Goal: Task Accomplishment & Management: Complete application form

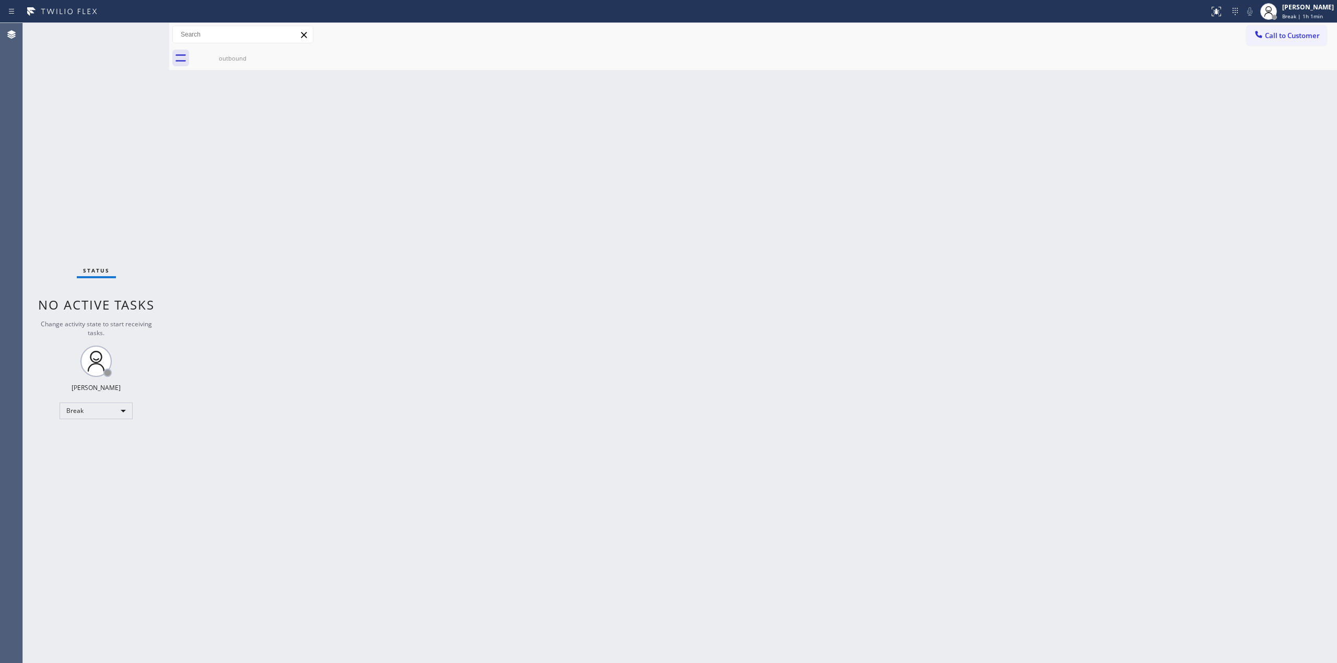
click at [1303, 3] on div "[PERSON_NAME]" at bounding box center [1308, 7] width 52 height 9
click at [1252, 67] on button "Unavailable" at bounding box center [1284, 69] width 104 height 14
click at [1310, 15] on span "Unavailable | 36s" at bounding box center [1304, 16] width 45 height 7
drag, startPoint x: 834, startPoint y: 281, endPoint x: 550, endPoint y: 470, distance: 341.5
click at [761, 331] on div "Back to Dashboard Change Sender ID Customers Technicians Select a contact Outbo…" at bounding box center [753, 343] width 1168 height 640
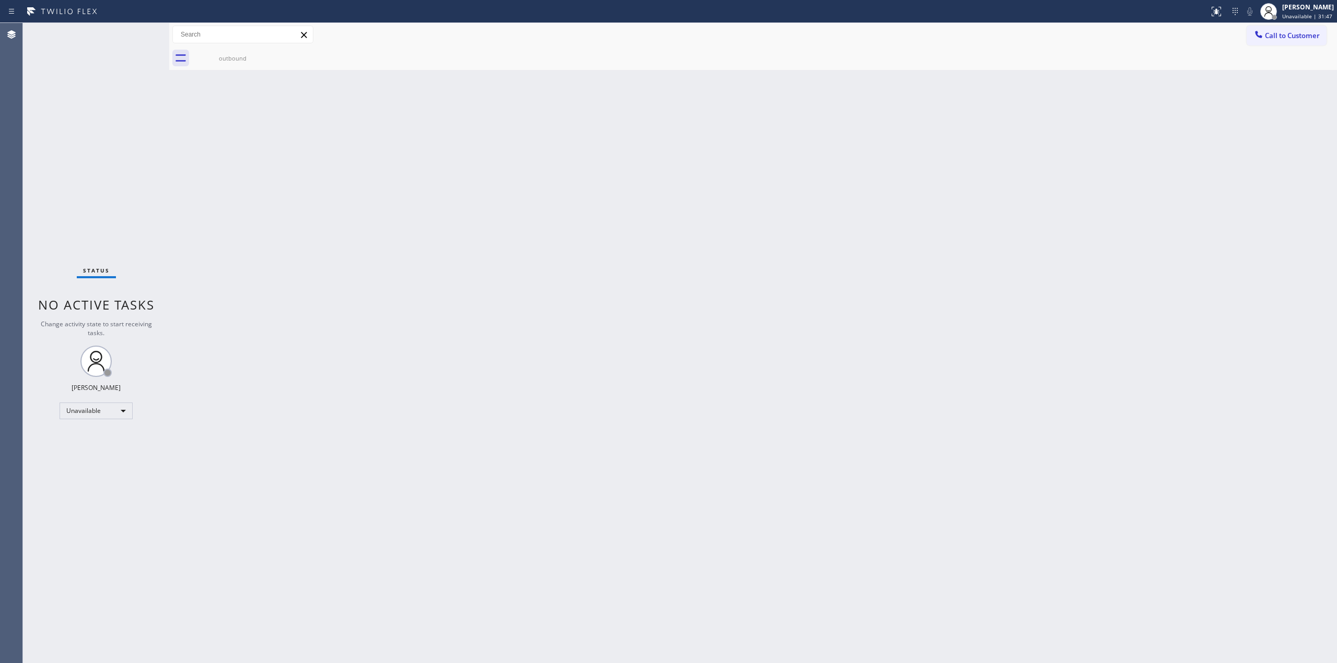
click at [1286, 32] on span "Call to Customer" at bounding box center [1292, 35] width 55 height 9
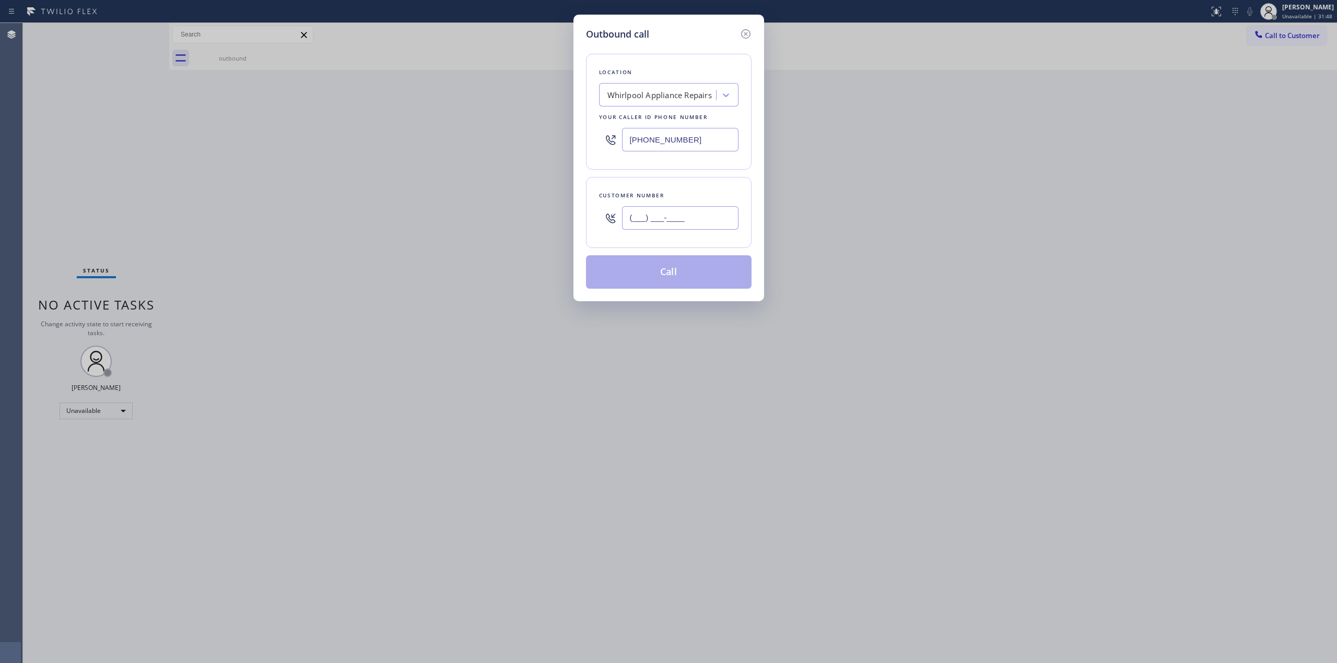
click at [730, 218] on input "(___) ___-____" at bounding box center [680, 217] width 116 height 23
paste input "503) 961-3006"
type input "[PHONE_NUMBER]"
drag, startPoint x: 690, startPoint y: 145, endPoint x: 560, endPoint y: 145, distance: 129.5
click at [569, 145] on div "Outbound call Location Whirlpool Appliance Repairs Your caller id phone number …" at bounding box center [668, 331] width 1337 height 663
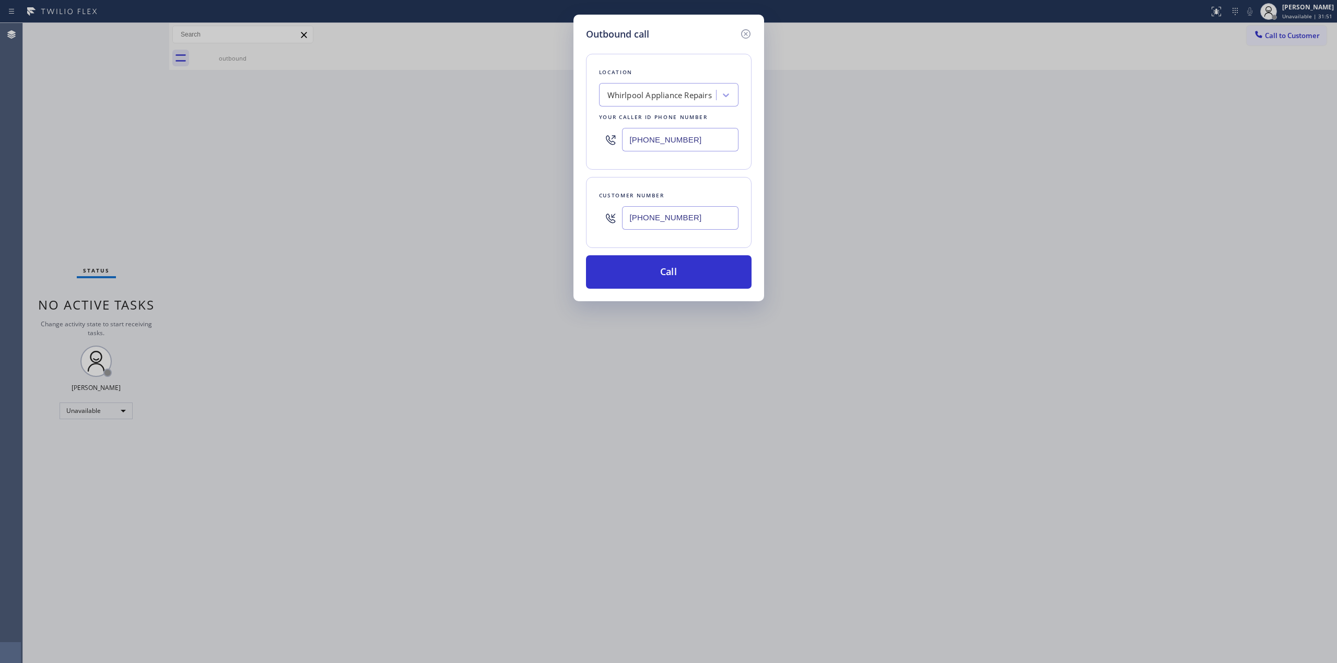
paste input "text"
type input "[PHONE_NUMBER]"
click at [679, 289] on button "Call" at bounding box center [669, 271] width 166 height 33
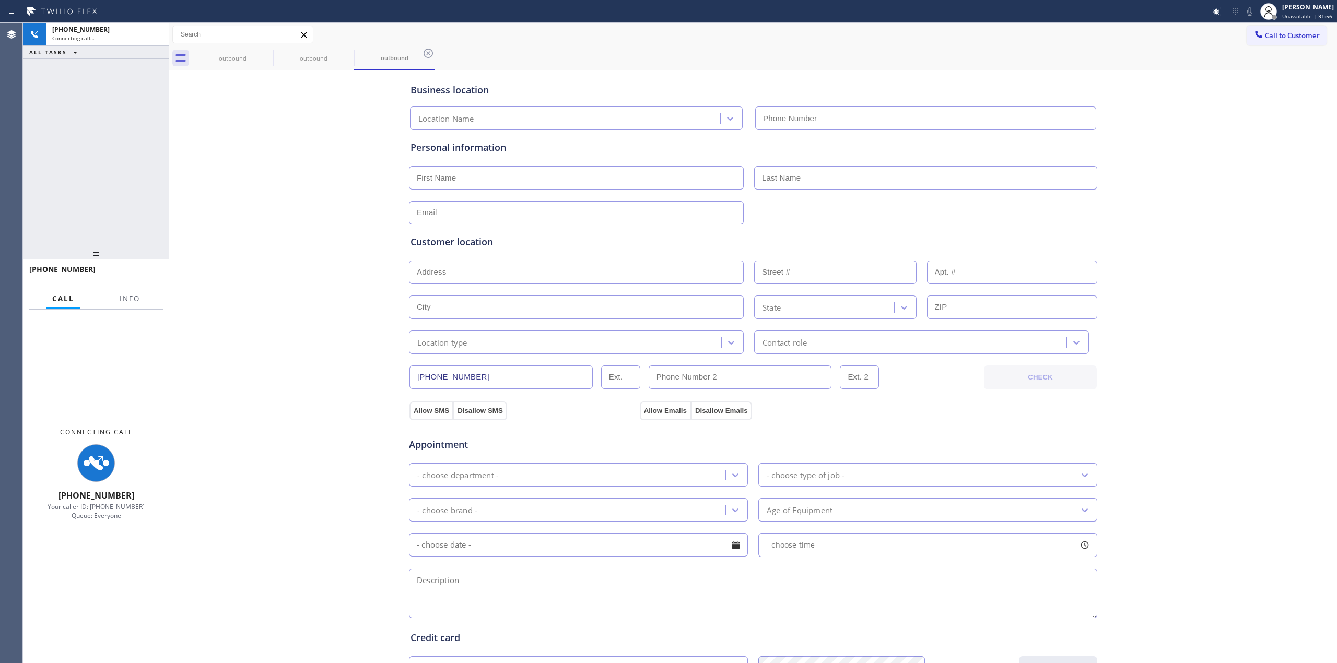
type input "[PHONE_NUMBER]"
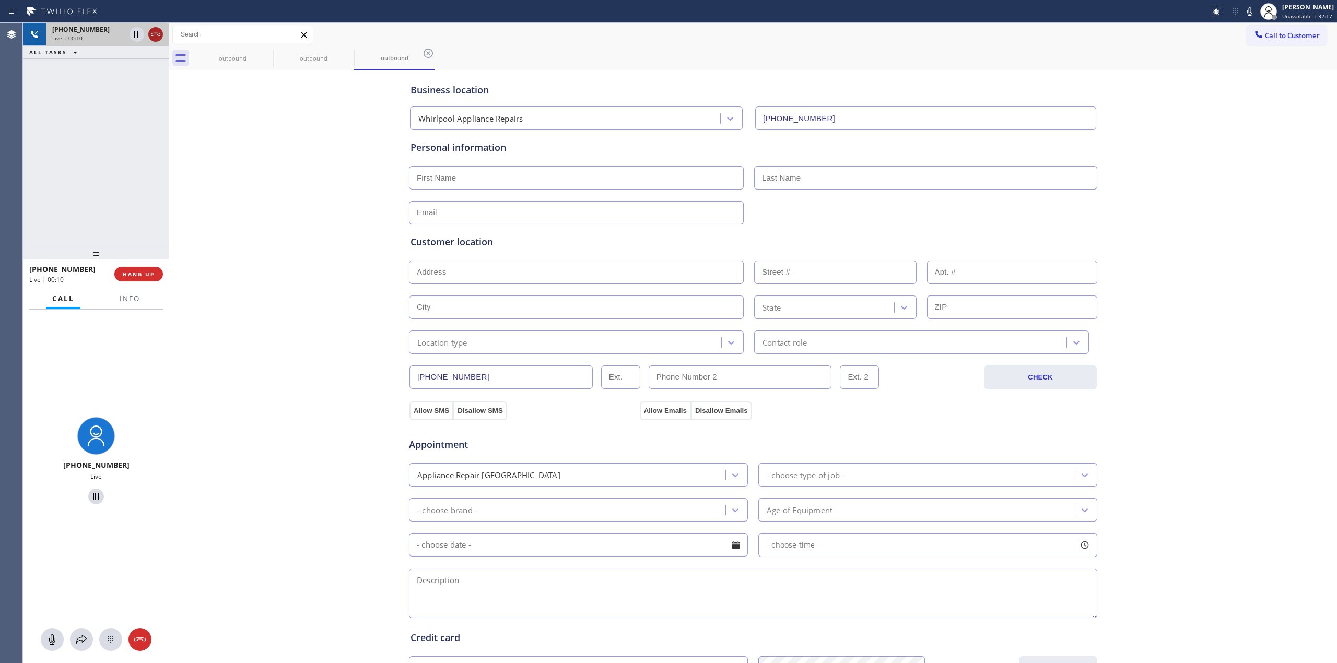
click at [158, 36] on icon at bounding box center [155, 34] width 9 height 3
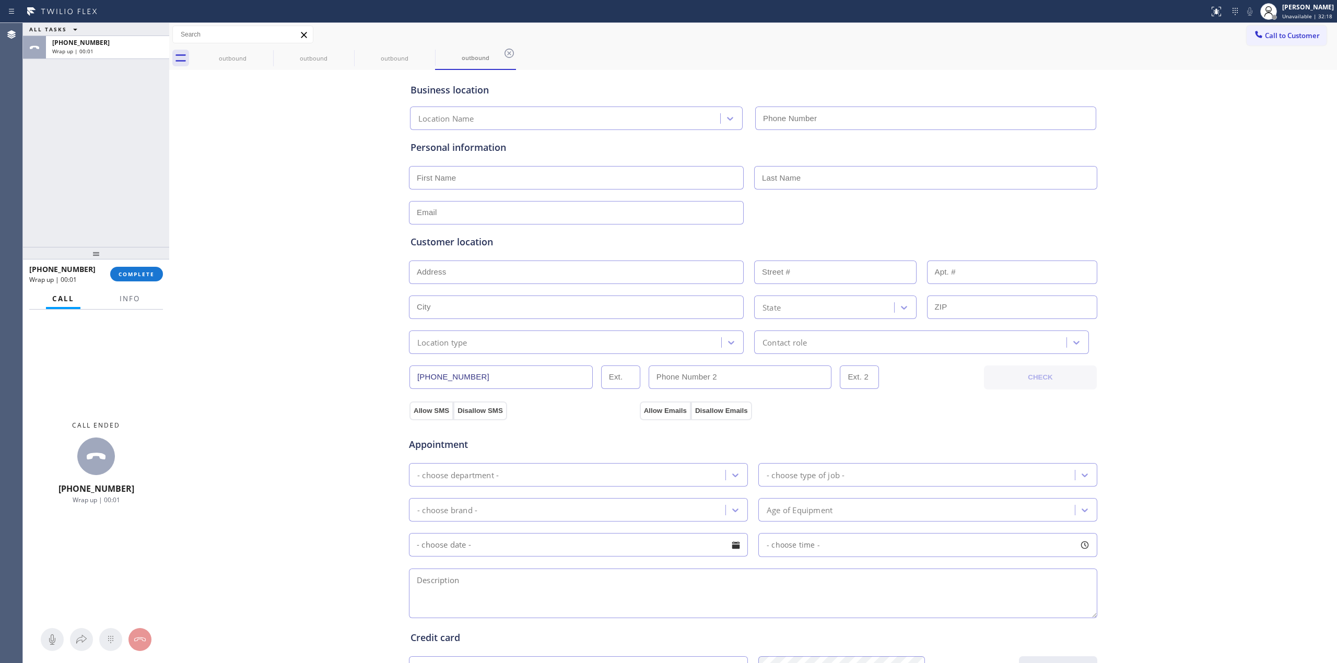
type input "[PHONE_NUMBER]"
click at [953, 175] on input "text" at bounding box center [925, 177] width 343 height 23
click at [446, 175] on input "text" at bounding box center [576, 177] width 335 height 23
click at [563, 176] on input "text" at bounding box center [576, 177] width 335 height 23
paste input "[PERSON_NAME]"
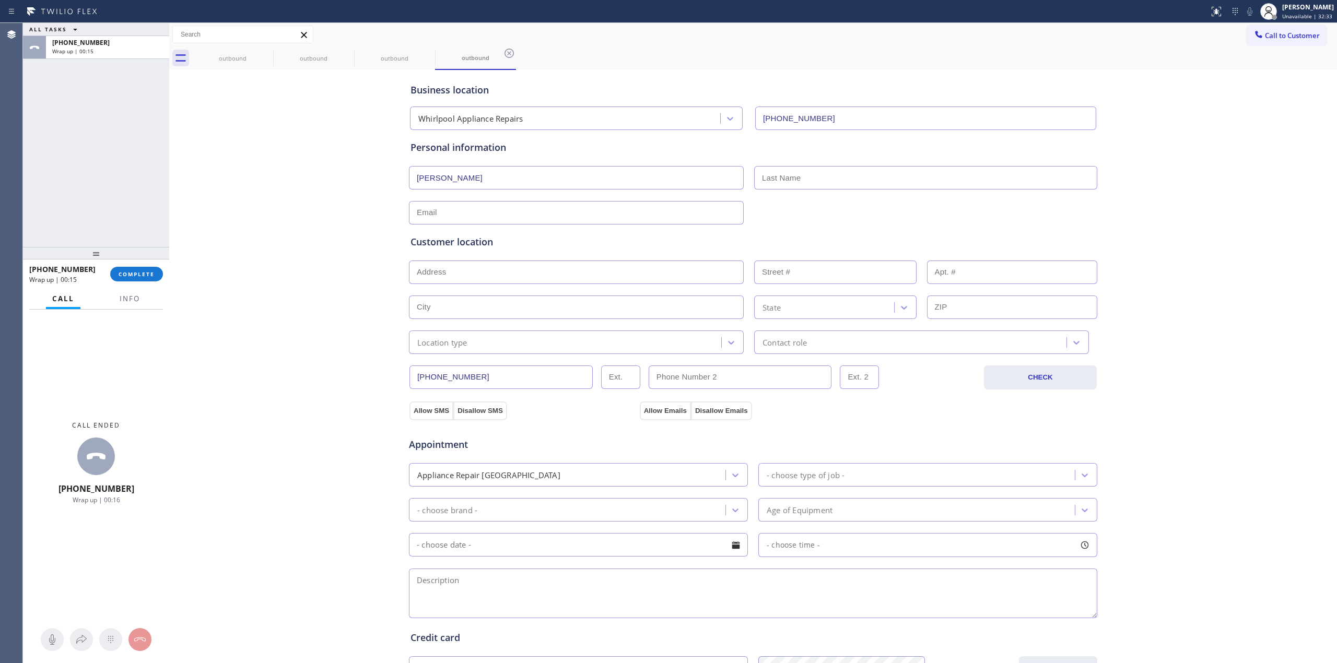
type input "[PERSON_NAME]"
click at [786, 181] on input "text" at bounding box center [925, 177] width 343 height 23
paste input "[PERSON_NAME]"
type input "[PERSON_NAME]"
paste input "[EMAIL_ADDRESS][DOMAIN_NAME]"
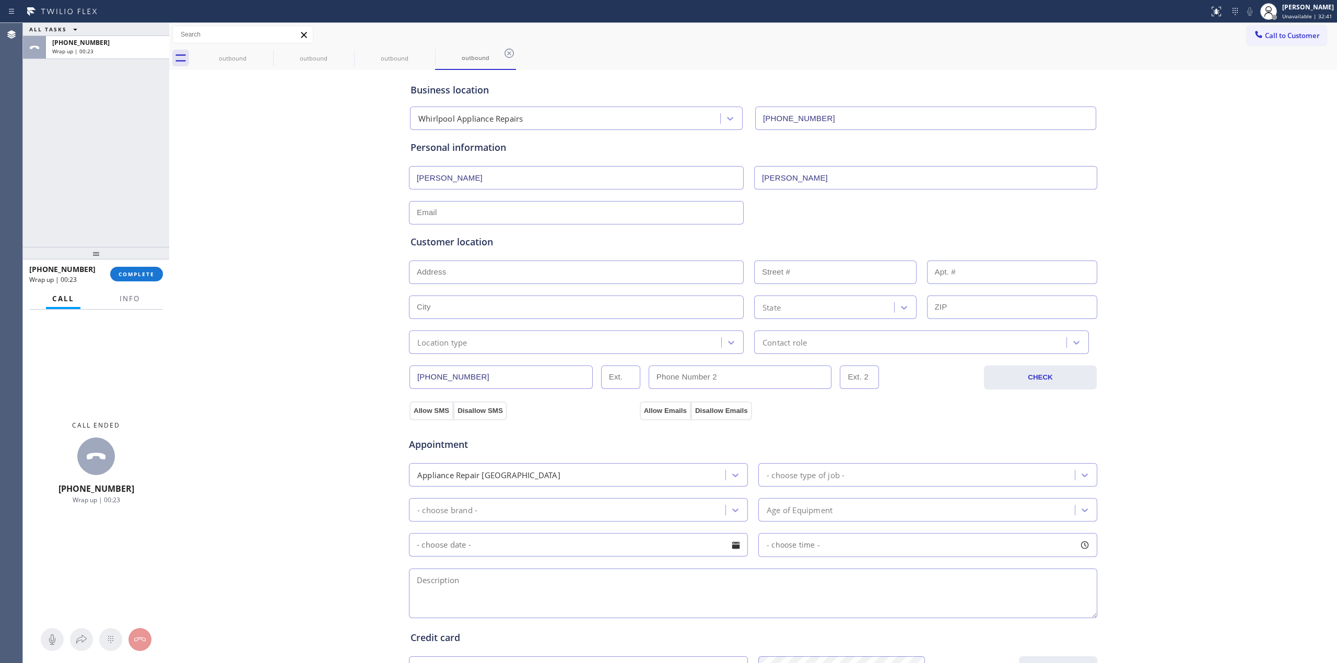
click at [563, 219] on input "text" at bounding box center [576, 212] width 335 height 23
type input "[EMAIL_ADDRESS][DOMAIN_NAME]"
click at [312, 219] on div "Business location Whirlpool Appliance Repairs [PHONE_NUMBER] Personal informati…" at bounding box center [753, 429] width 1162 height 713
click at [514, 268] on input "text" at bounding box center [576, 272] width 335 height 23
paste input "[STREET_ADDRESS]"
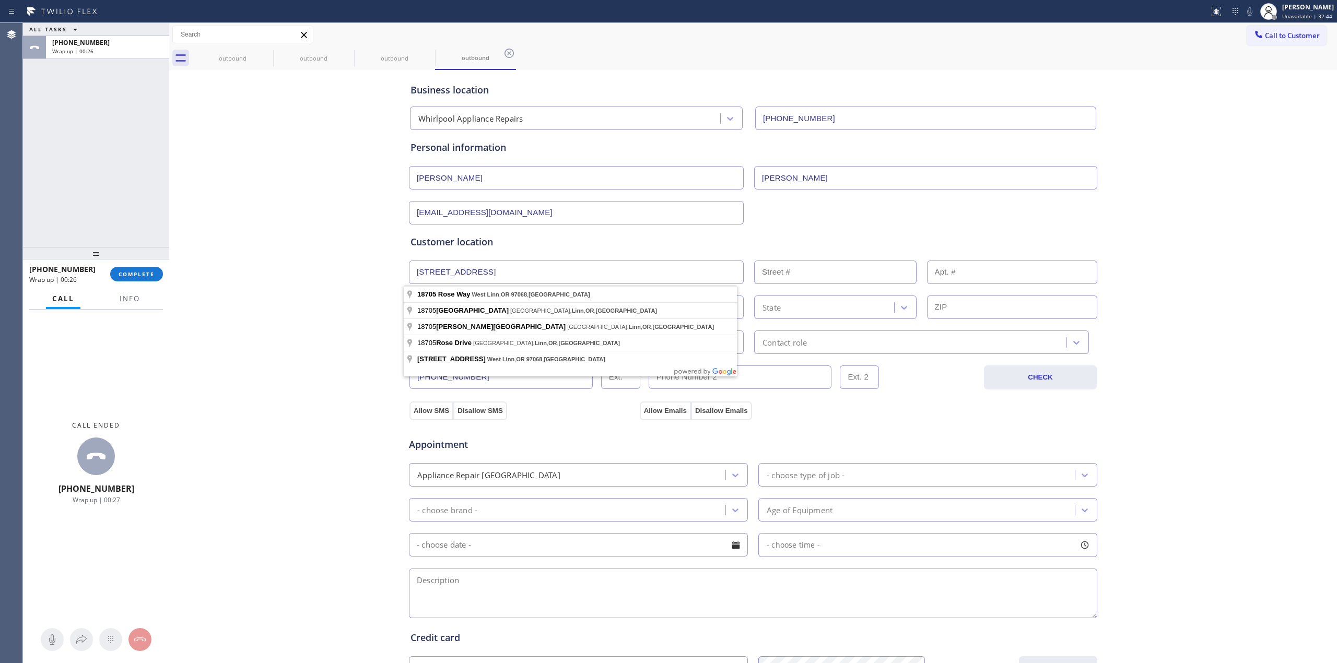
click at [473, 276] on input "[STREET_ADDRESS]" at bounding box center [576, 272] width 335 height 23
type input "[STREET_ADDRESS]"
type input "18705"
type input "West Linn"
type input "97068"
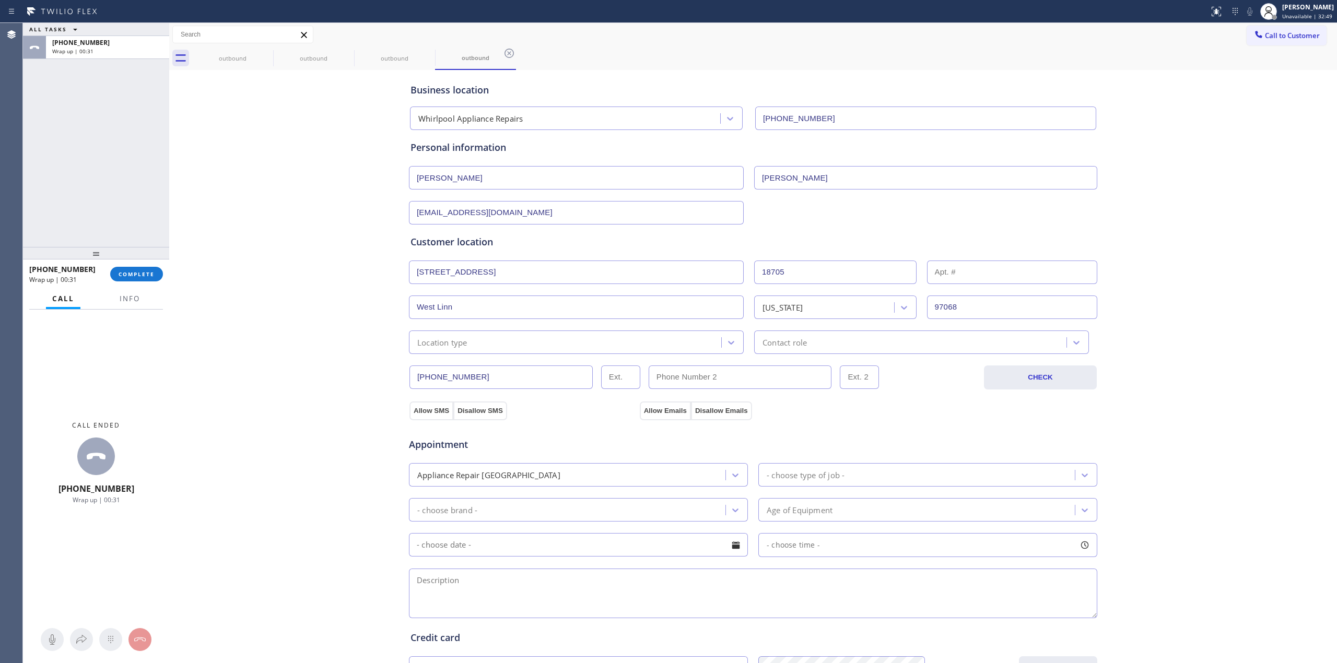
click at [375, 300] on div "Business location Whirlpool Appliance Repairs [PHONE_NUMBER] Personal informati…" at bounding box center [753, 429] width 1162 height 713
click at [457, 339] on div "Location type" at bounding box center [442, 342] width 50 height 12
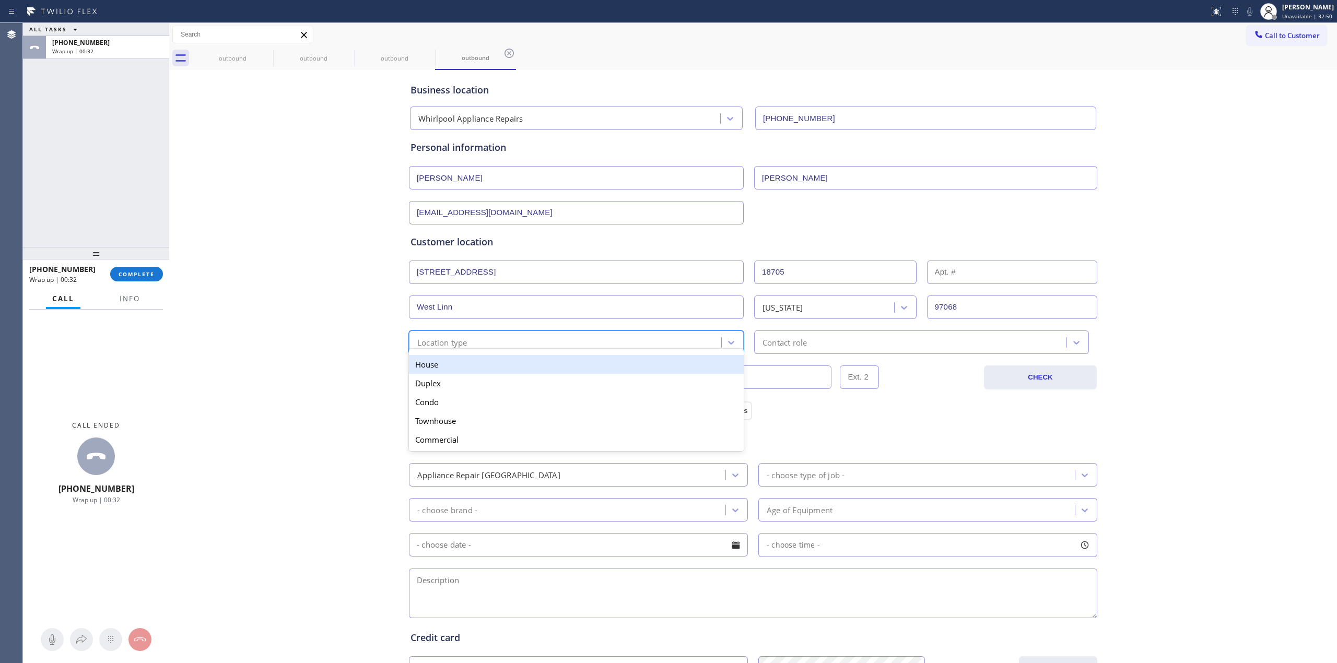
click at [438, 368] on div "House" at bounding box center [576, 364] width 335 height 19
click at [792, 347] on div "Contact role" at bounding box center [784, 342] width 44 height 12
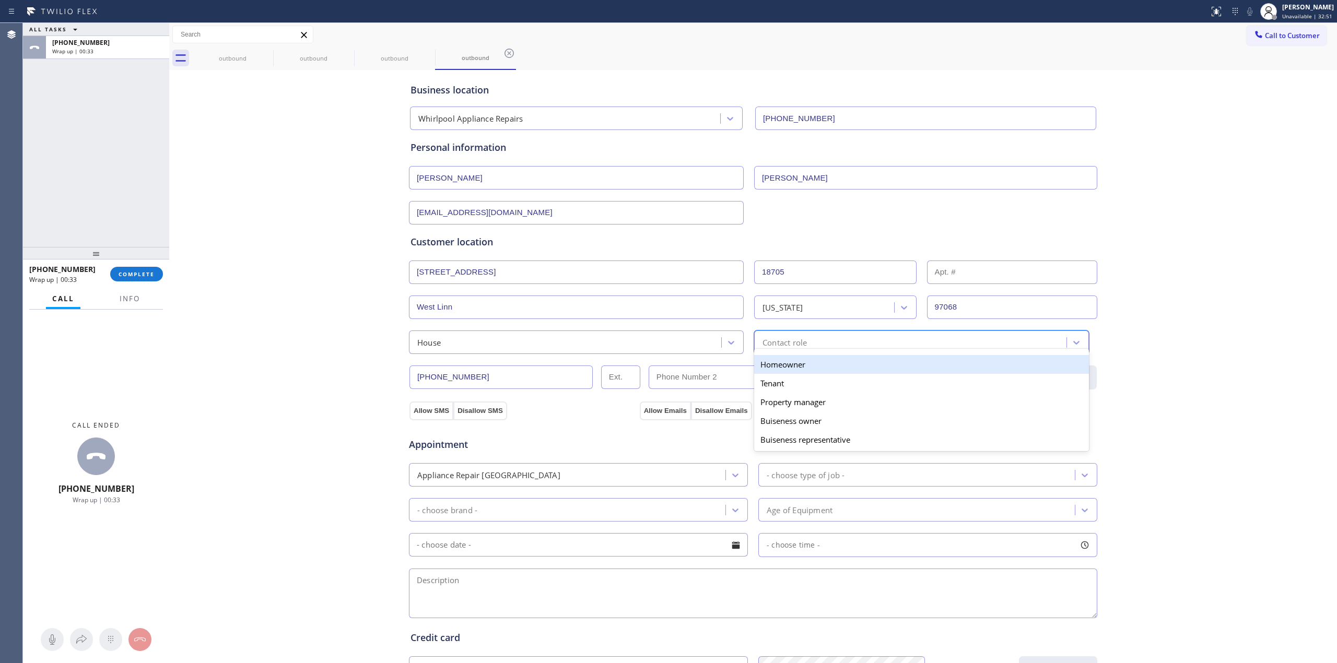
click at [783, 370] on div "Homeowner" at bounding box center [921, 364] width 335 height 19
click at [648, 411] on button "Allow Emails" at bounding box center [665, 411] width 51 height 19
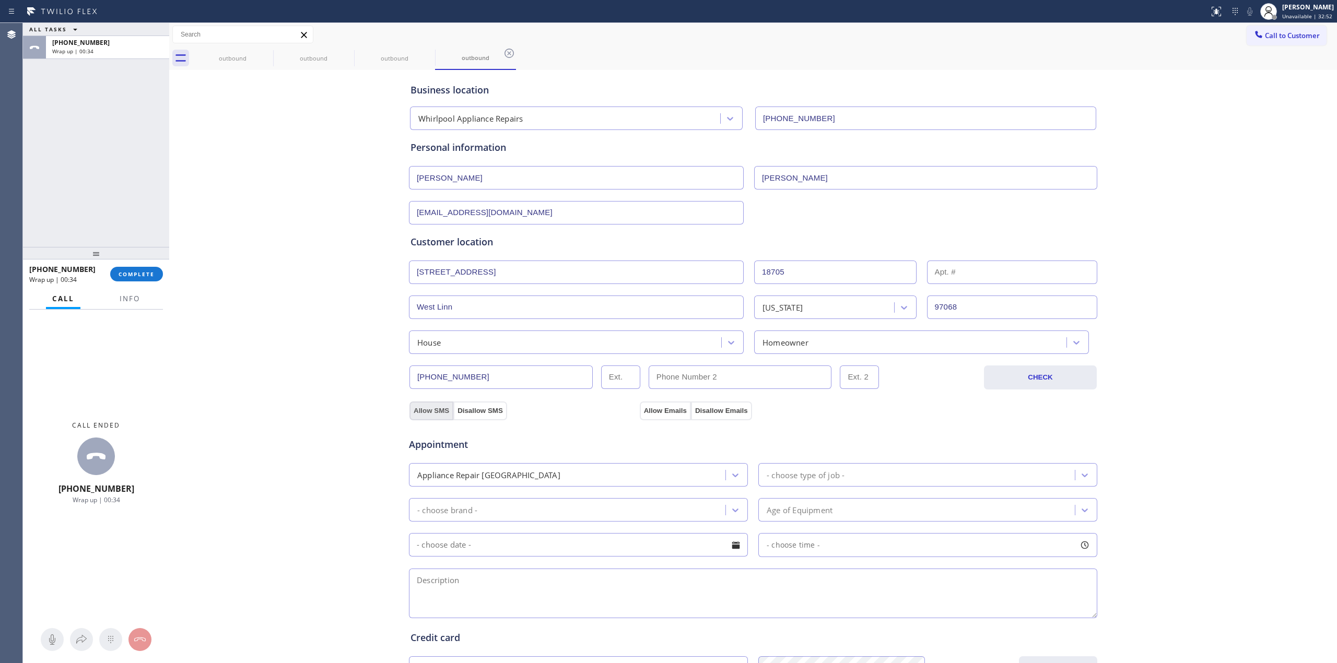
click at [414, 411] on button "Allow SMS" at bounding box center [431, 411] width 44 height 19
click at [471, 516] on div "- choose brand -" at bounding box center [447, 510] width 60 height 12
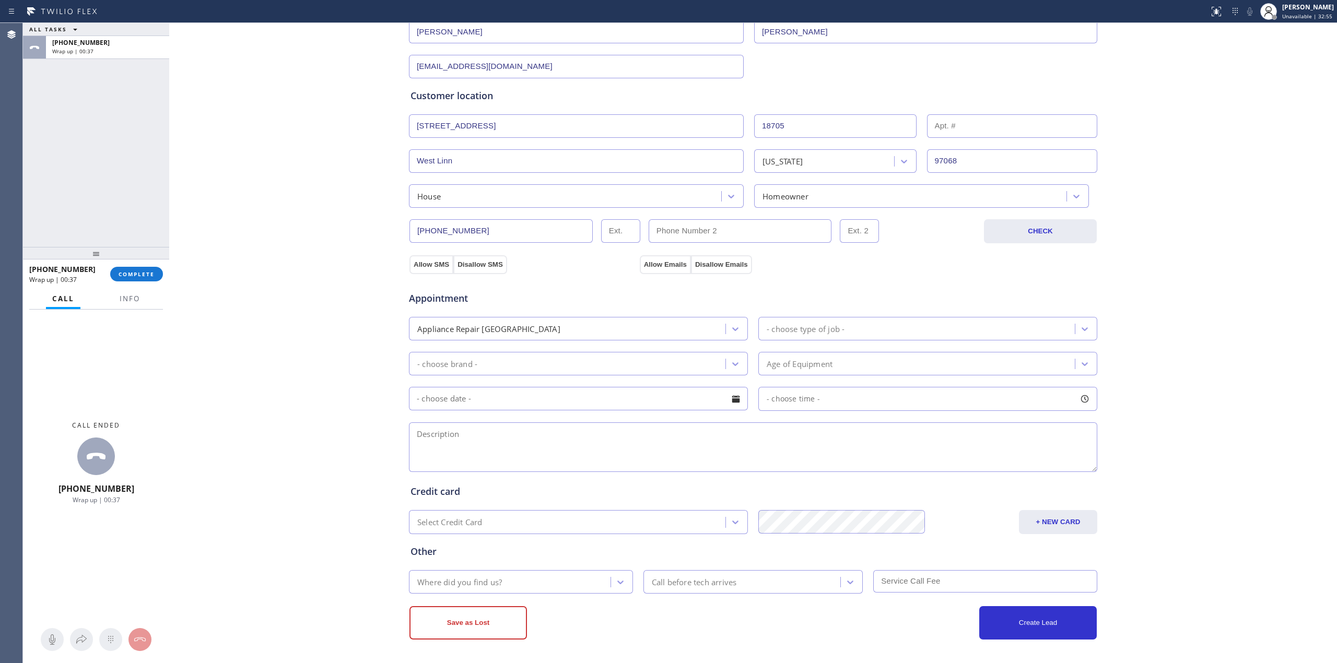
scroll to position [149, 0]
click at [469, 339] on div "Appliance Repair [GEOGRAPHIC_DATA]" at bounding box center [578, 328] width 339 height 23
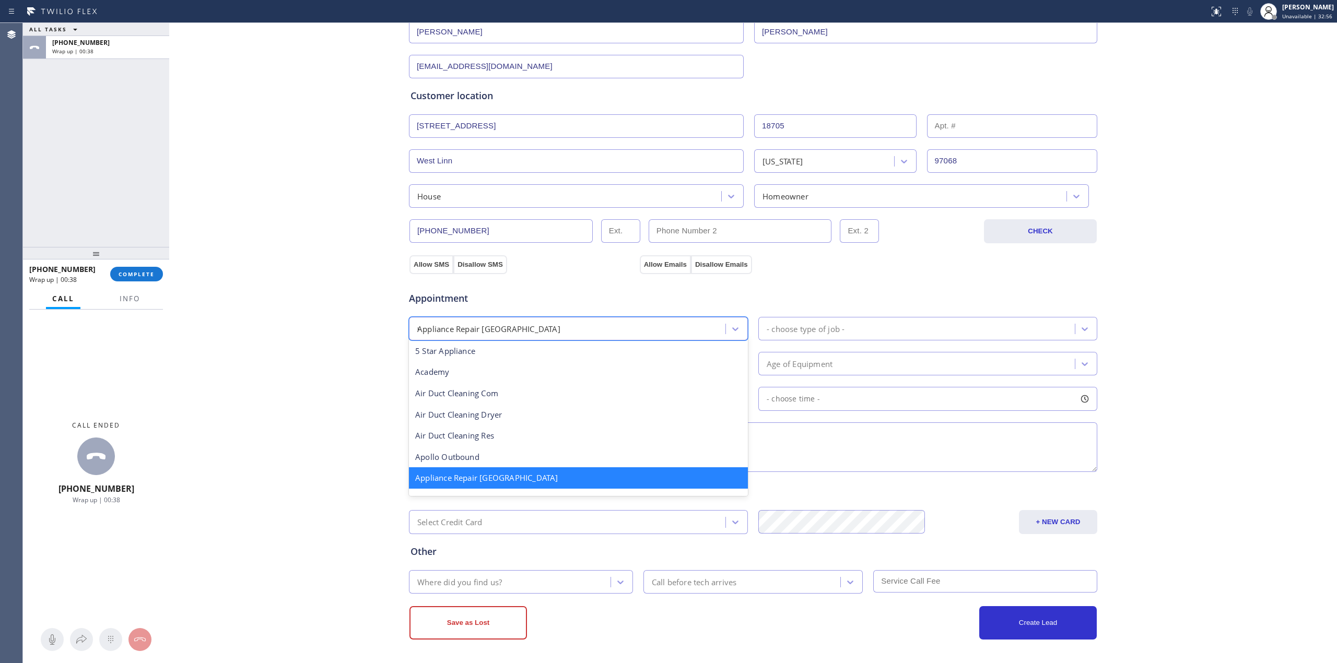
scroll to position [0, 0]
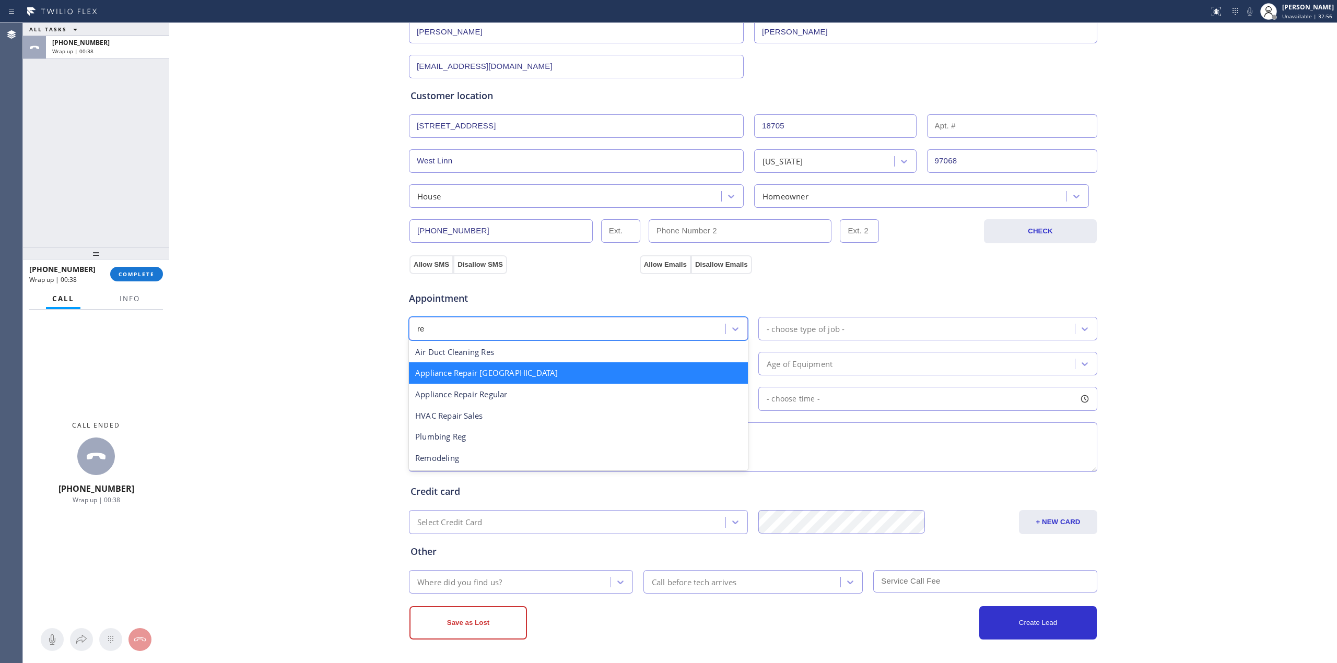
type input "reg"
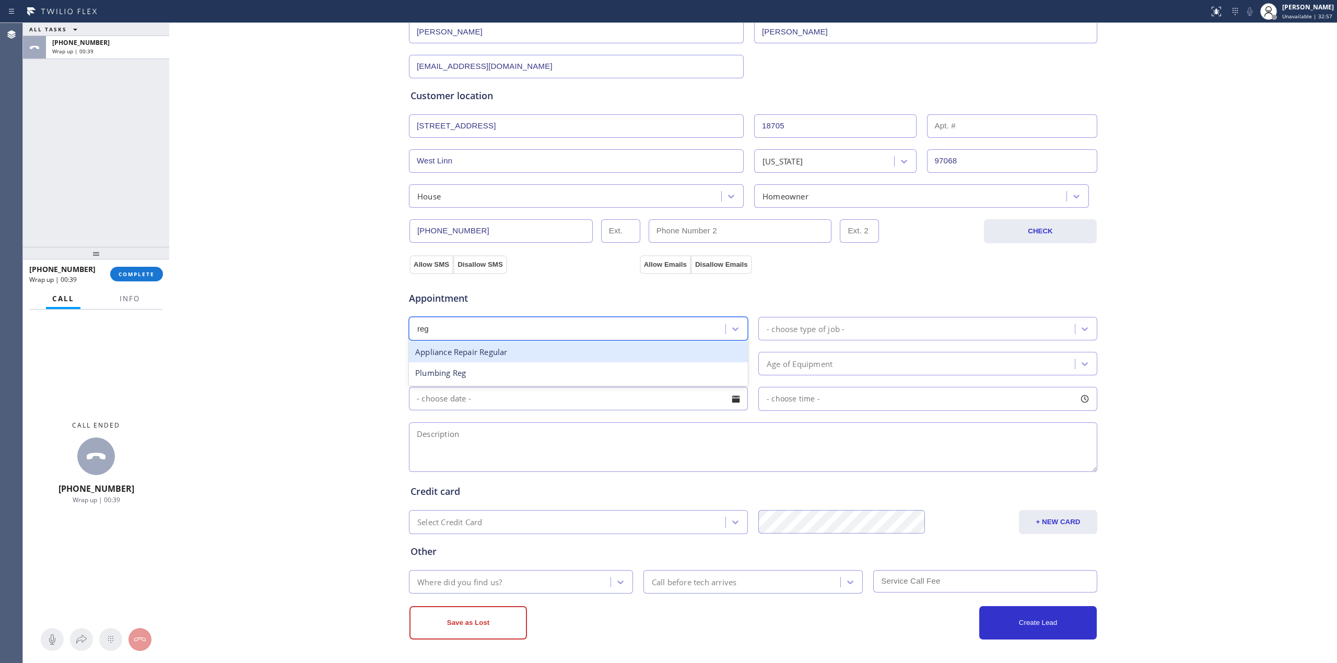
click at [475, 344] on div "Appliance Repair Regular" at bounding box center [578, 351] width 339 height 21
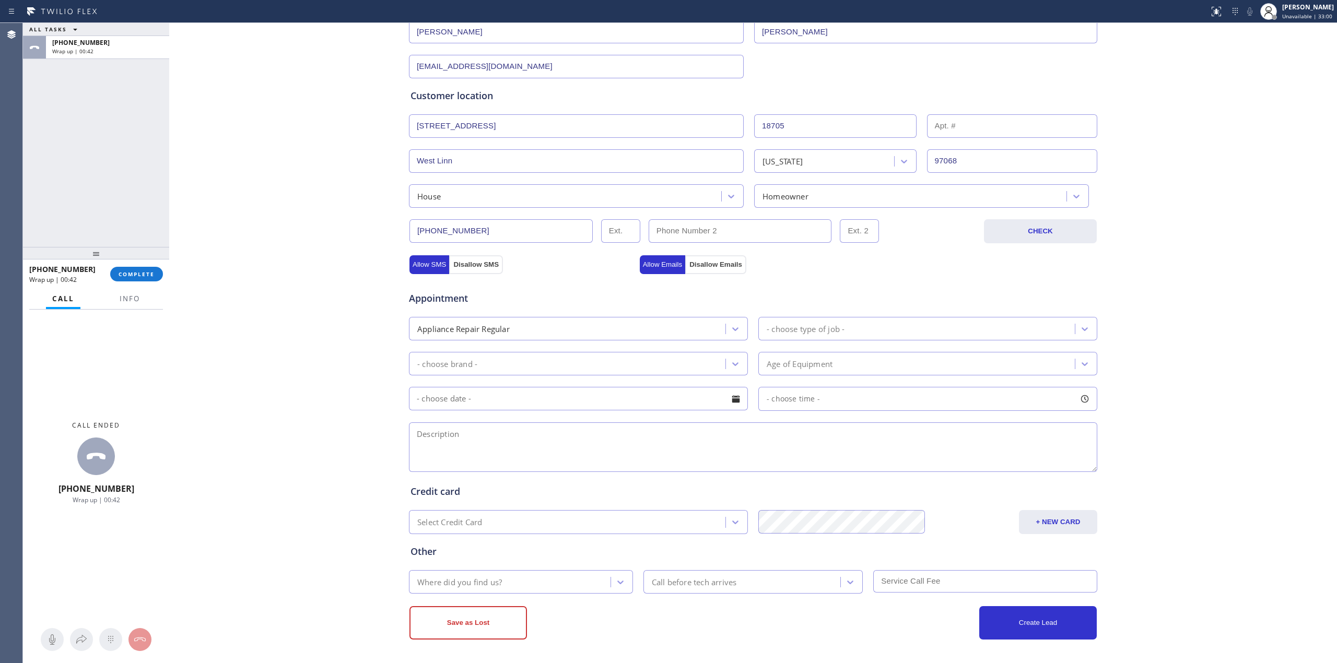
click at [481, 359] on div "- choose brand -" at bounding box center [568, 364] width 313 height 18
paste input "[STREET_ADDRESS]"
click at [481, 359] on input "[STREET_ADDRESS]" at bounding box center [495, 363] width 156 height 9
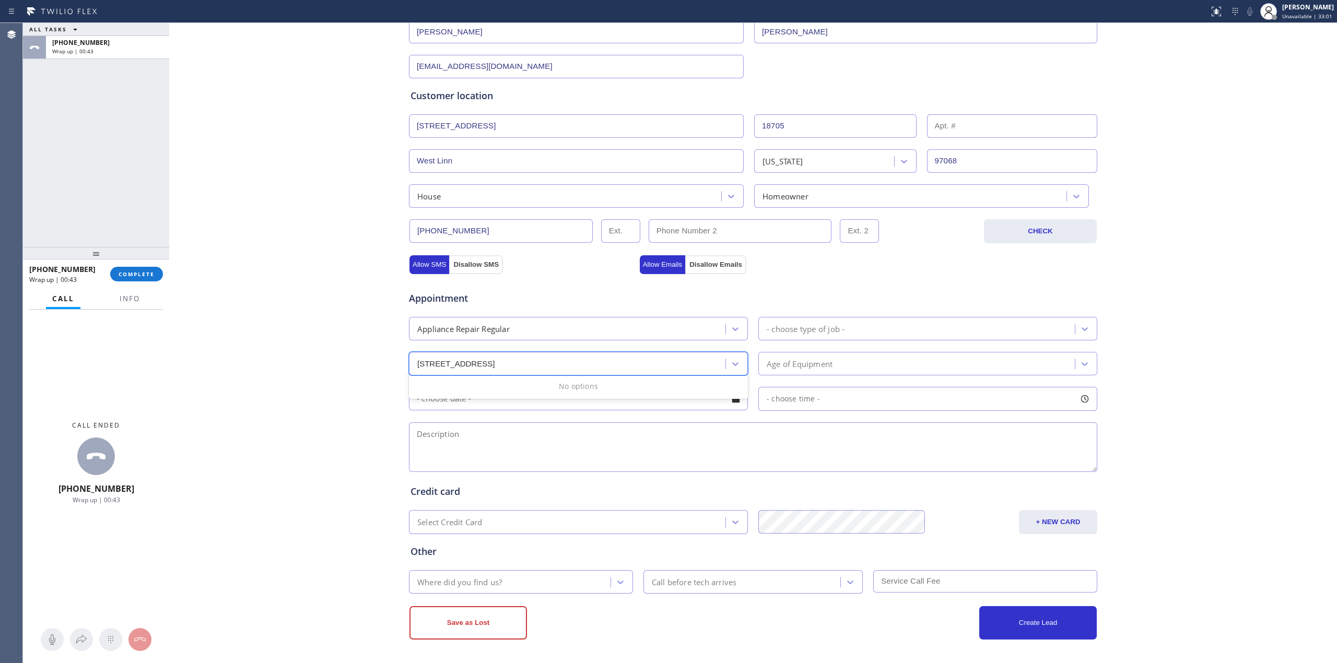
type input "w"
click at [466, 387] on div "Whirpool" at bounding box center [578, 386] width 339 height 21
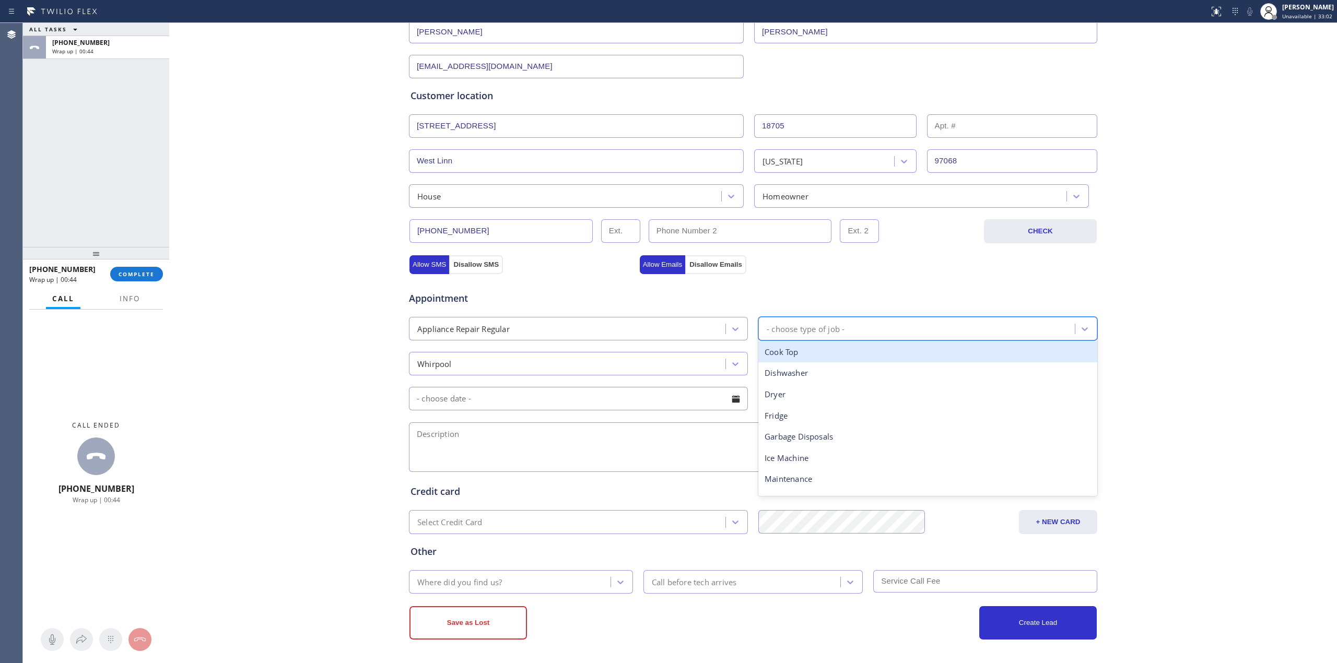
click at [787, 317] on div "- choose type of job -" at bounding box center [927, 328] width 339 height 23
type input "d"
click at [788, 353] on div "Dishwasher" at bounding box center [927, 351] width 339 height 21
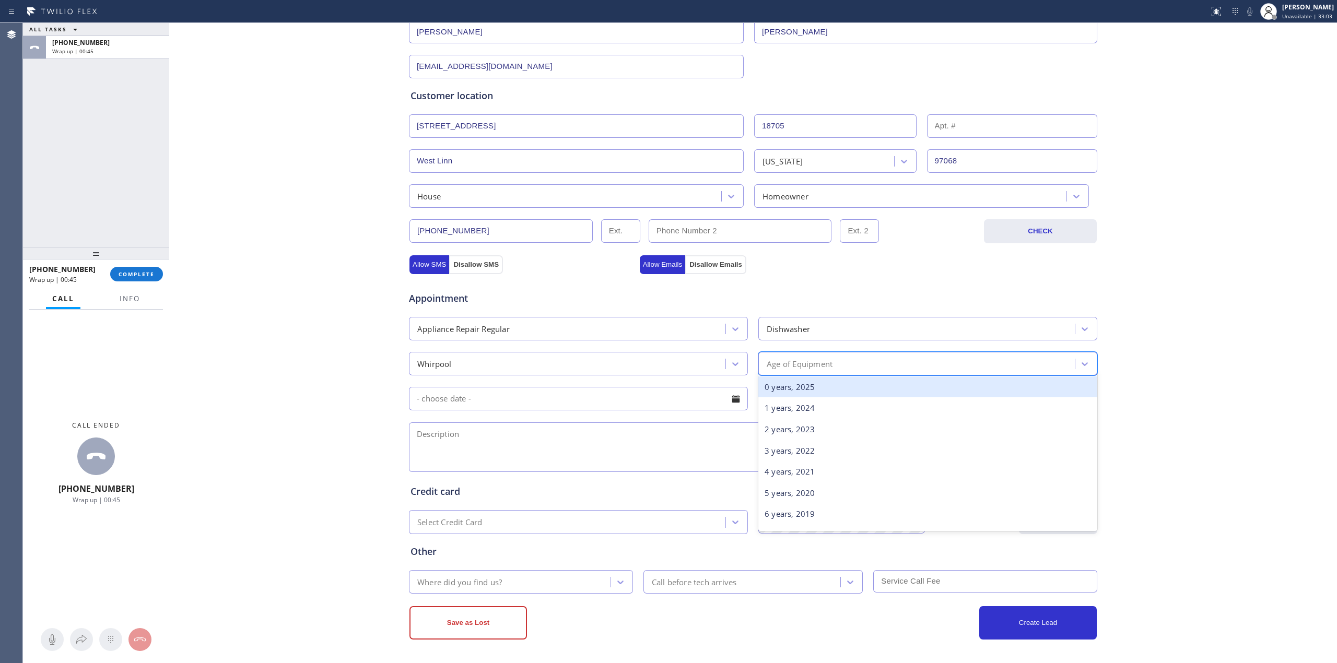
click at [787, 364] on div "Age of Equipment" at bounding box center [800, 364] width 66 height 12
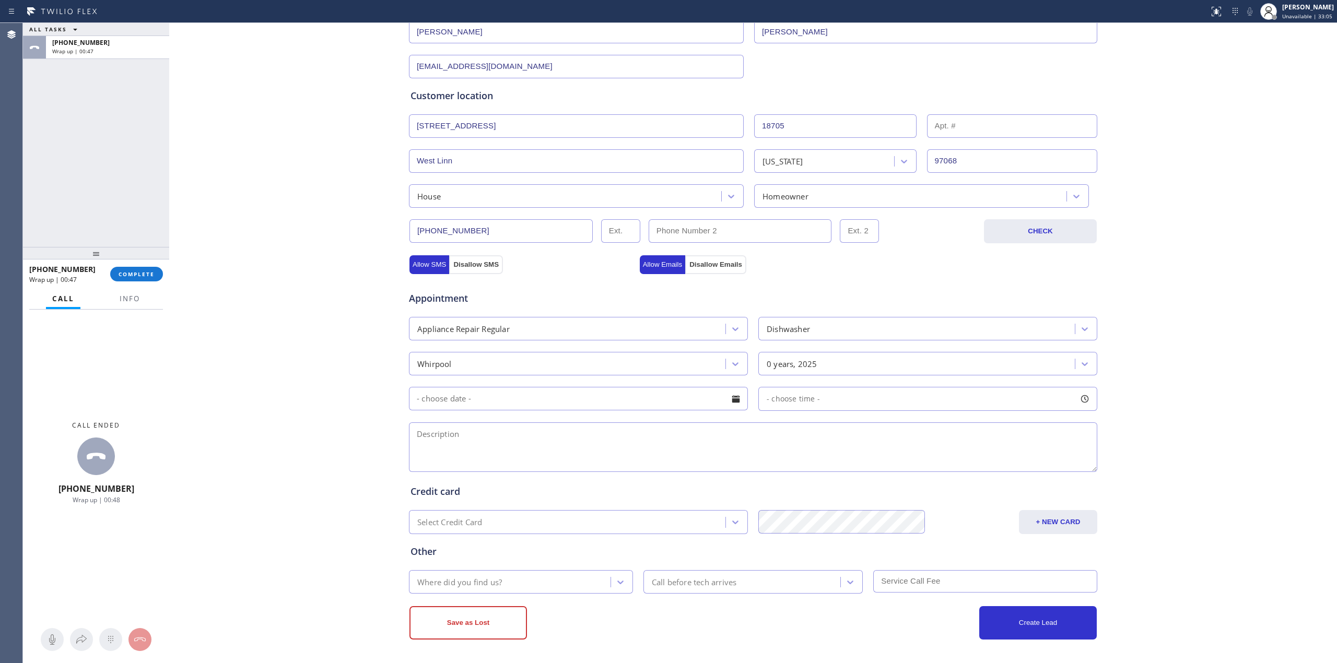
click at [787, 364] on div "0 years, 2025" at bounding box center [792, 364] width 51 height 12
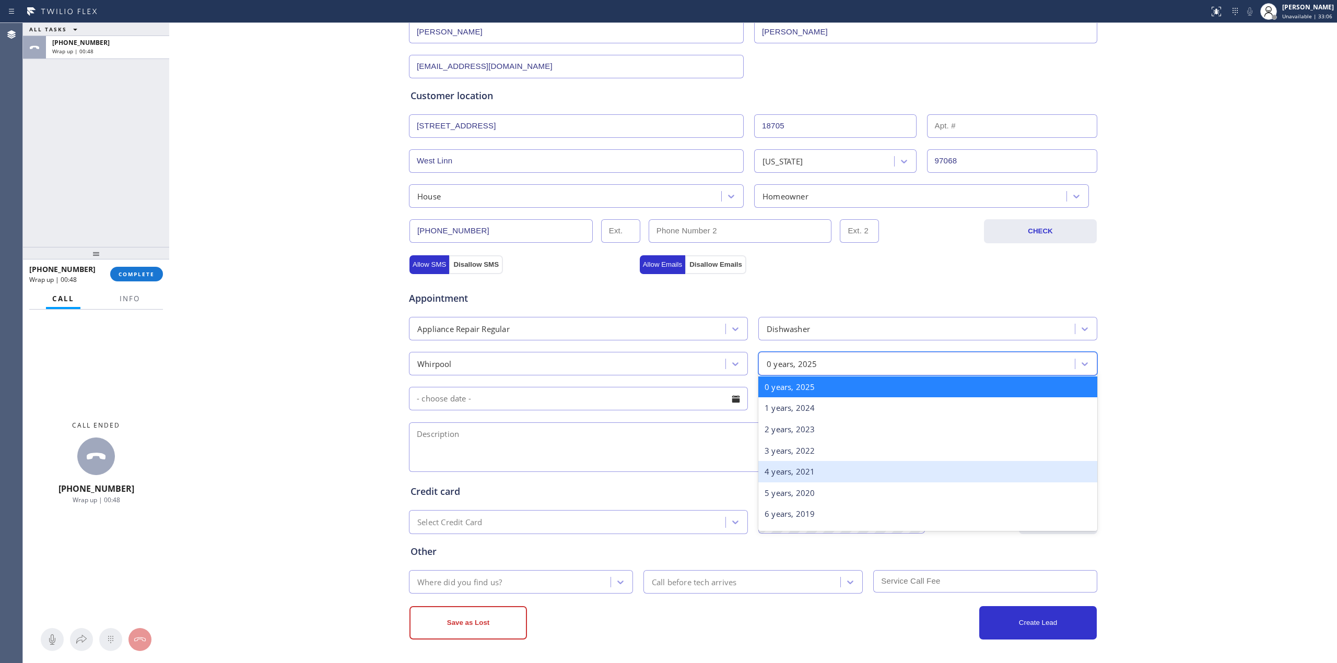
click at [780, 473] on div "4 years, 2021" at bounding box center [927, 471] width 339 height 21
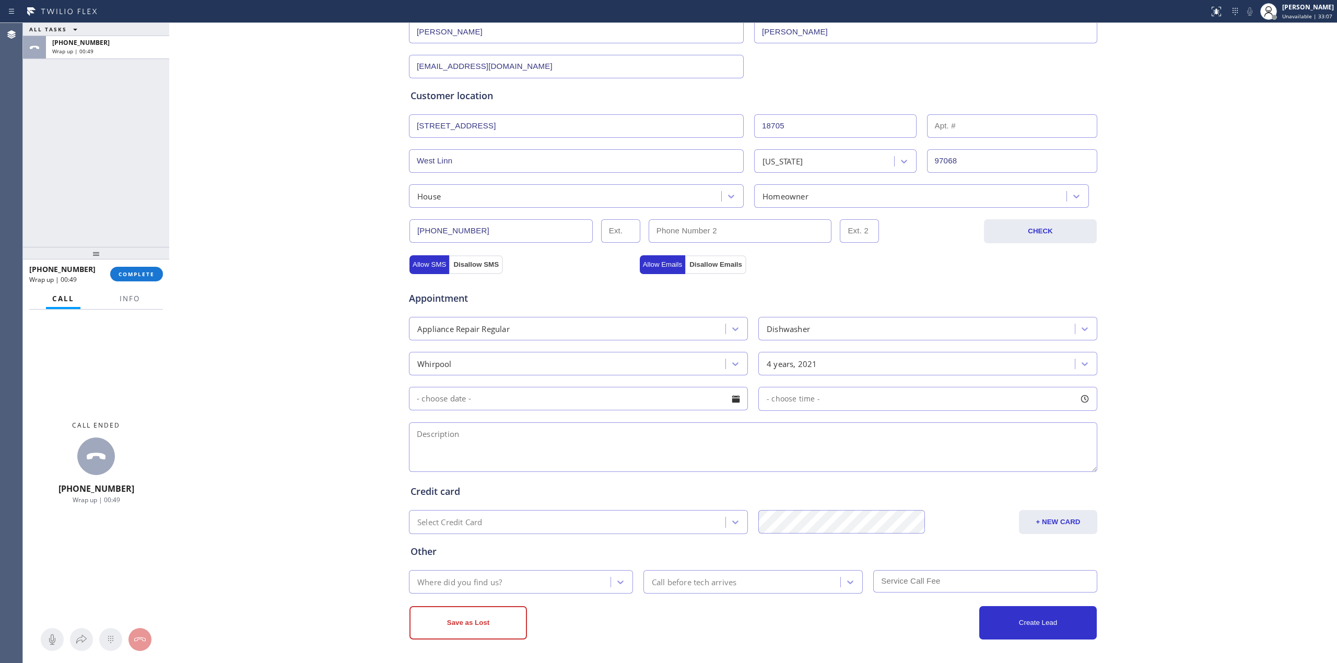
click at [656, 402] on input "text" at bounding box center [578, 398] width 339 height 23
click at [299, 467] on div "Business location Whirlpool Appliance Repairs [PHONE_NUMBER] Personal informati…" at bounding box center [753, 282] width 1162 height 713
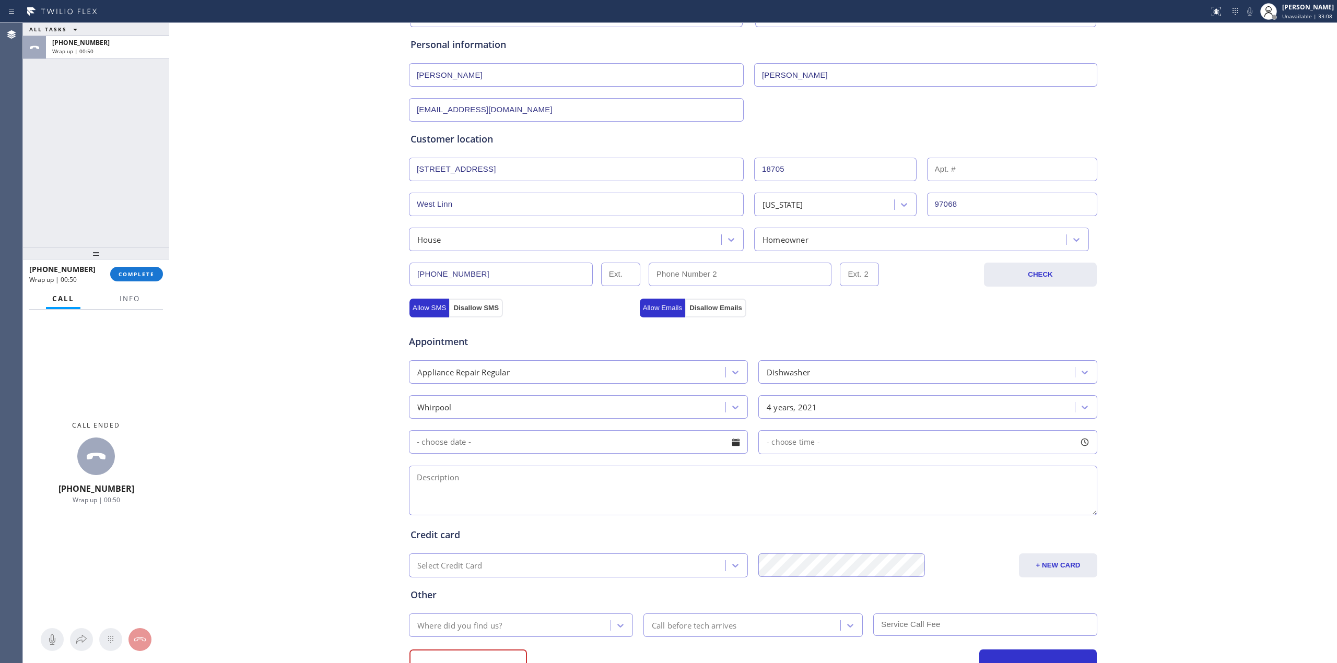
scroll to position [79, 0]
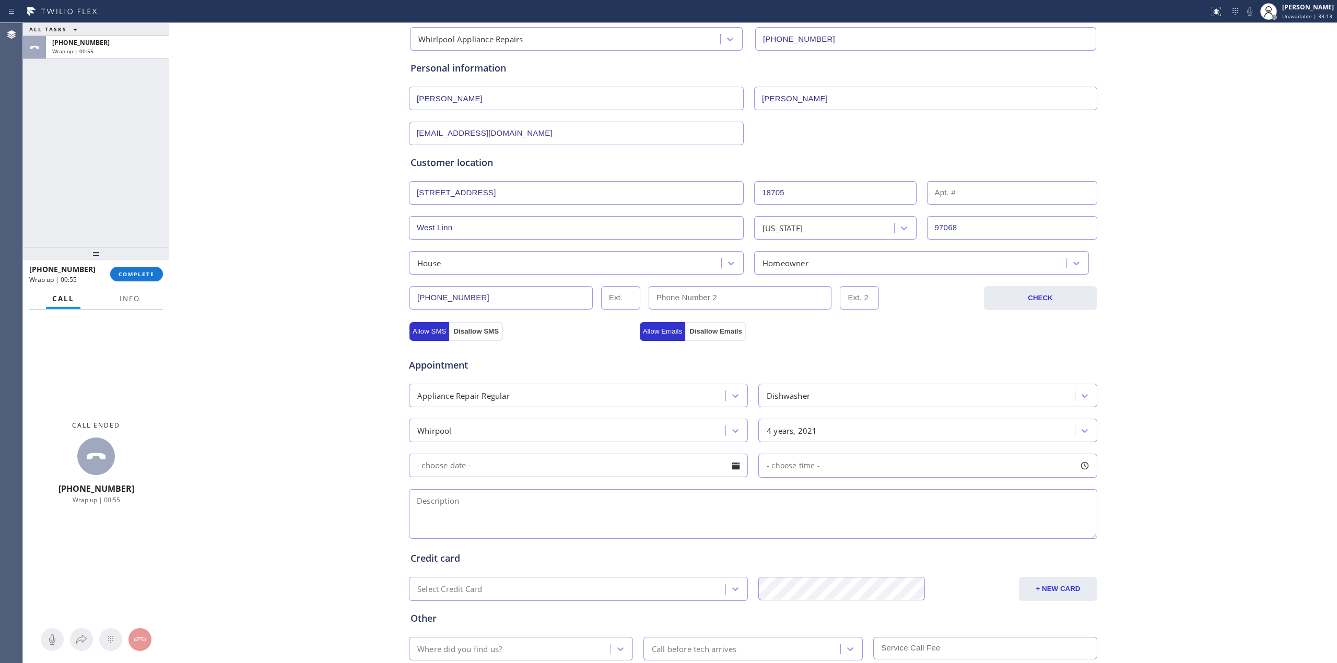
click at [470, 538] on textarea at bounding box center [753, 514] width 688 height 50
paste textarea "Whirlpool | Dishwasher | 4 yrs | is not creating enough heat and/or water press…"
click at [701, 521] on textarea "Whirlpool | Dishwasher | 4 yrs | is not creating enough heat and/or water press…" at bounding box center [753, 514] width 688 height 50
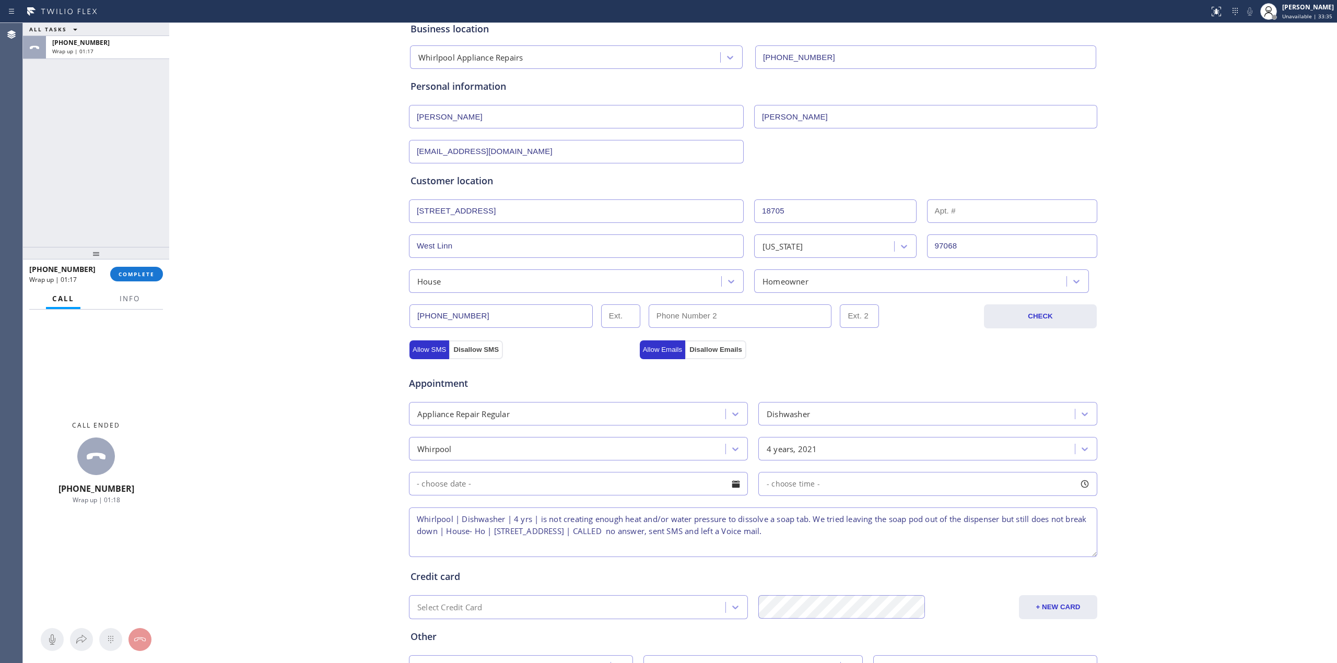
scroll to position [149, 0]
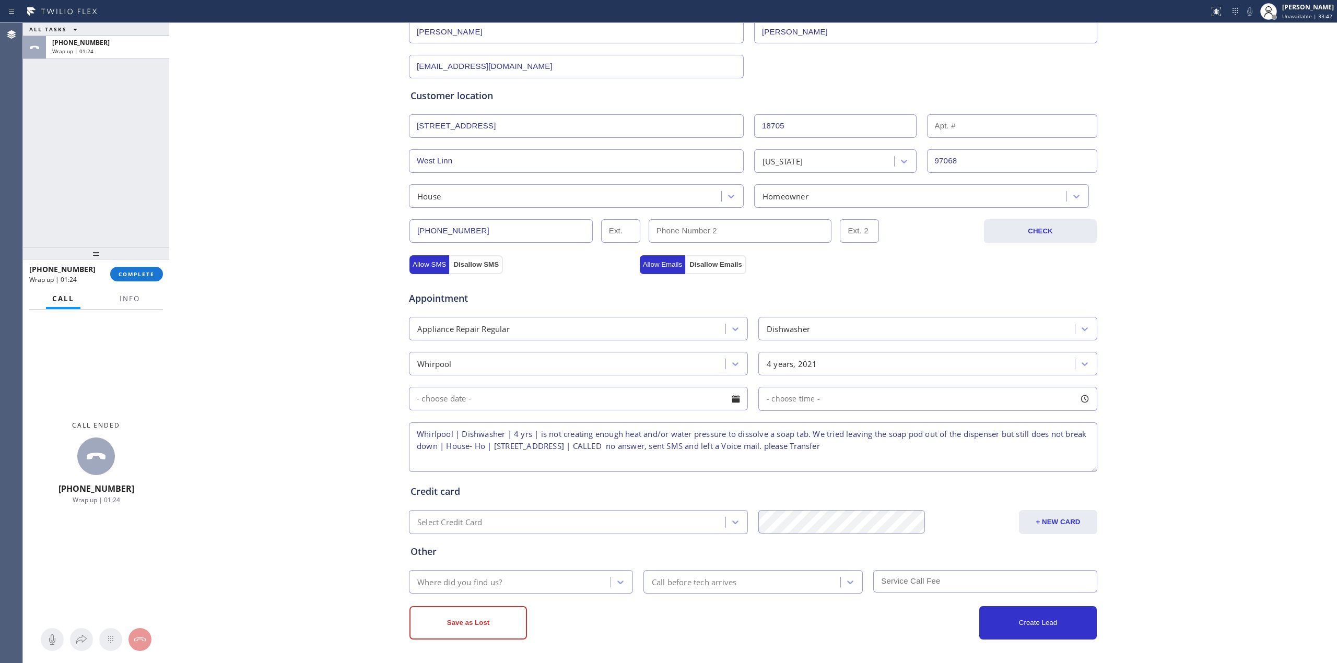
type textarea "Whirlpool | Dishwasher | 4 yrs | is not creating enough heat and/or water press…"
click at [564, 579] on div "Where did you find us?" at bounding box center [511, 582] width 198 height 18
type input "w"
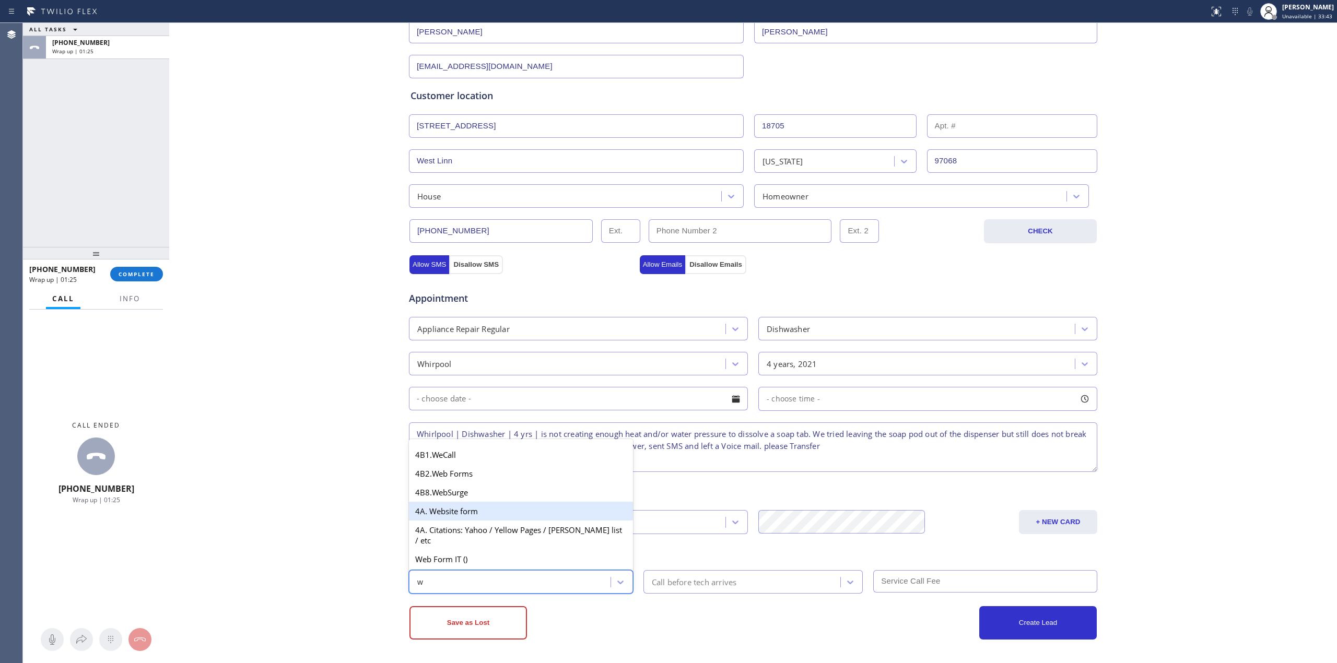
click at [471, 521] on div "4A. Website form" at bounding box center [521, 511] width 224 height 19
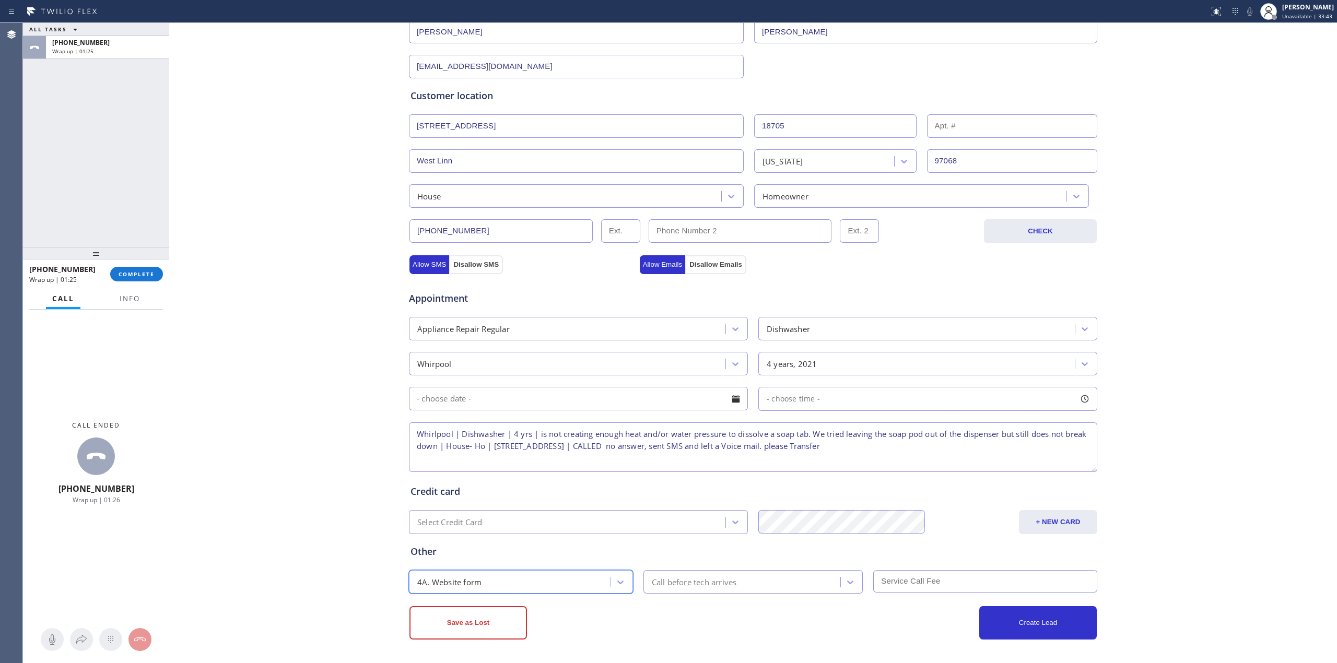
click at [698, 594] on div "Save as Lost Create Lead" at bounding box center [752, 617] width 689 height 46
click at [683, 583] on div "Call before tech arrives" at bounding box center [694, 582] width 85 height 12
drag, startPoint x: 676, startPoint y: 477, endPoint x: 673, endPoint y: 486, distance: 9.4
click at [674, 480] on div "30 min" at bounding box center [753, 484] width 220 height 19
click at [909, 576] on input "text" at bounding box center [985, 581] width 224 height 22
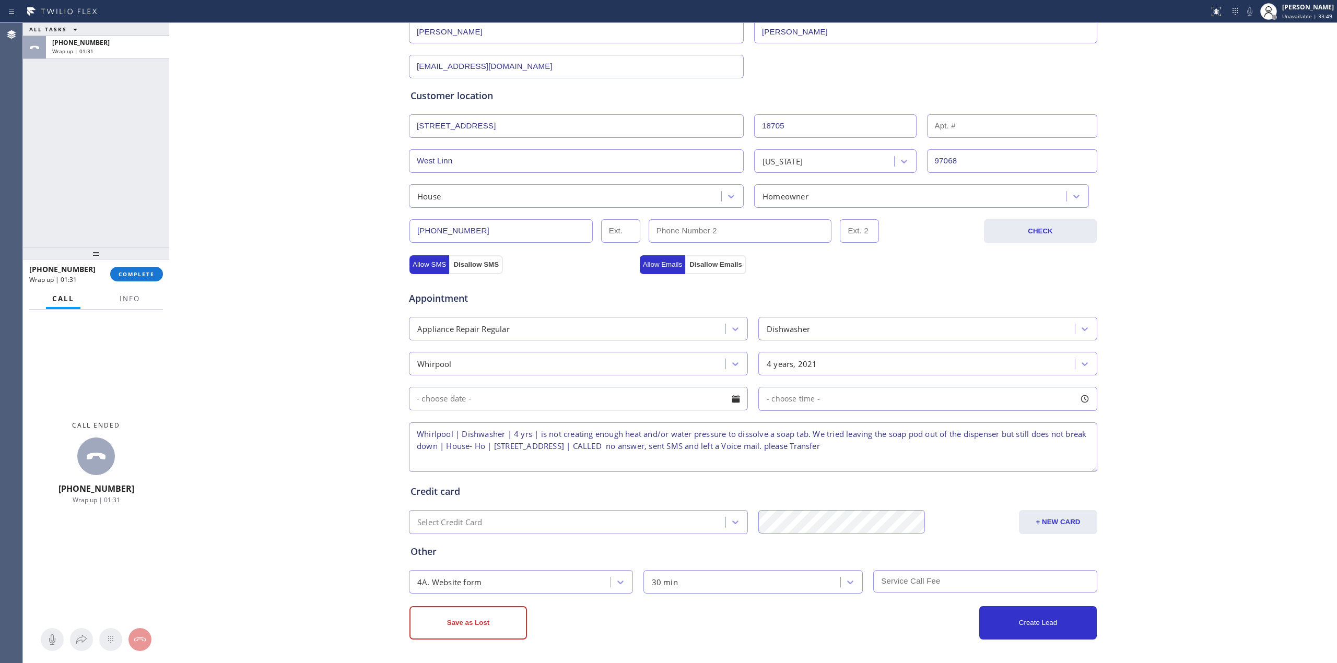
click at [909, 582] on input "text" at bounding box center [985, 581] width 224 height 22
type input "50"
click at [411, 435] on textarea "Whirlpool | Dishwasher | 4 yrs | is not creating enough heat and/or water press…" at bounding box center [753, 447] width 688 height 50
click at [502, 617] on button "Save as Lost" at bounding box center [467, 622] width 117 height 33
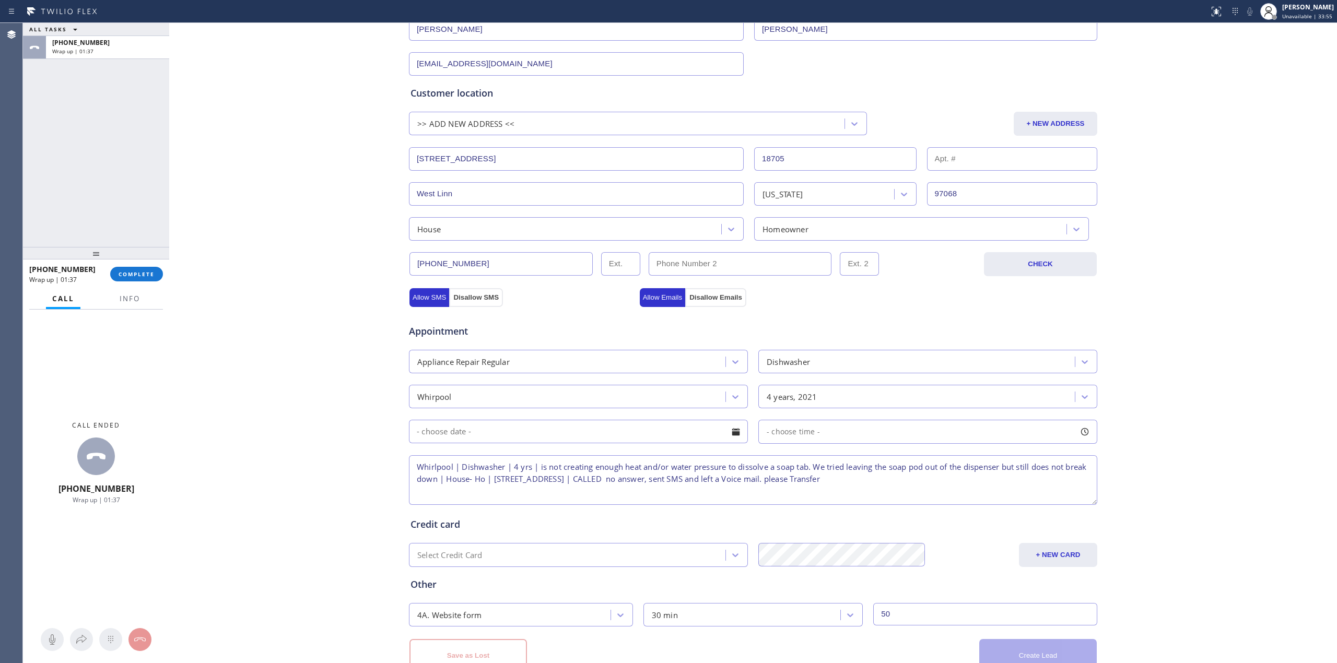
scroll to position [0, 0]
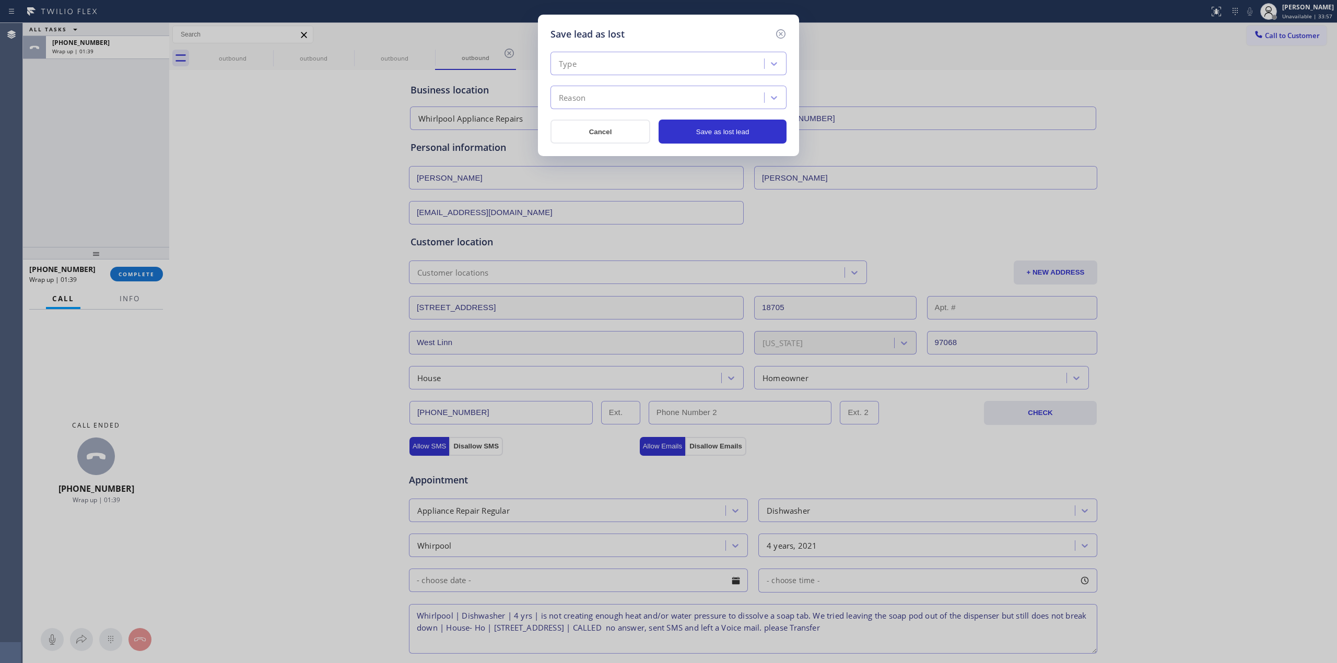
click at [643, 67] on div "Type" at bounding box center [658, 64] width 210 height 18
click at [592, 107] on div "Serviceable" at bounding box center [668, 104] width 236 height 19
click at [597, 105] on div "Reason" at bounding box center [658, 98] width 210 height 18
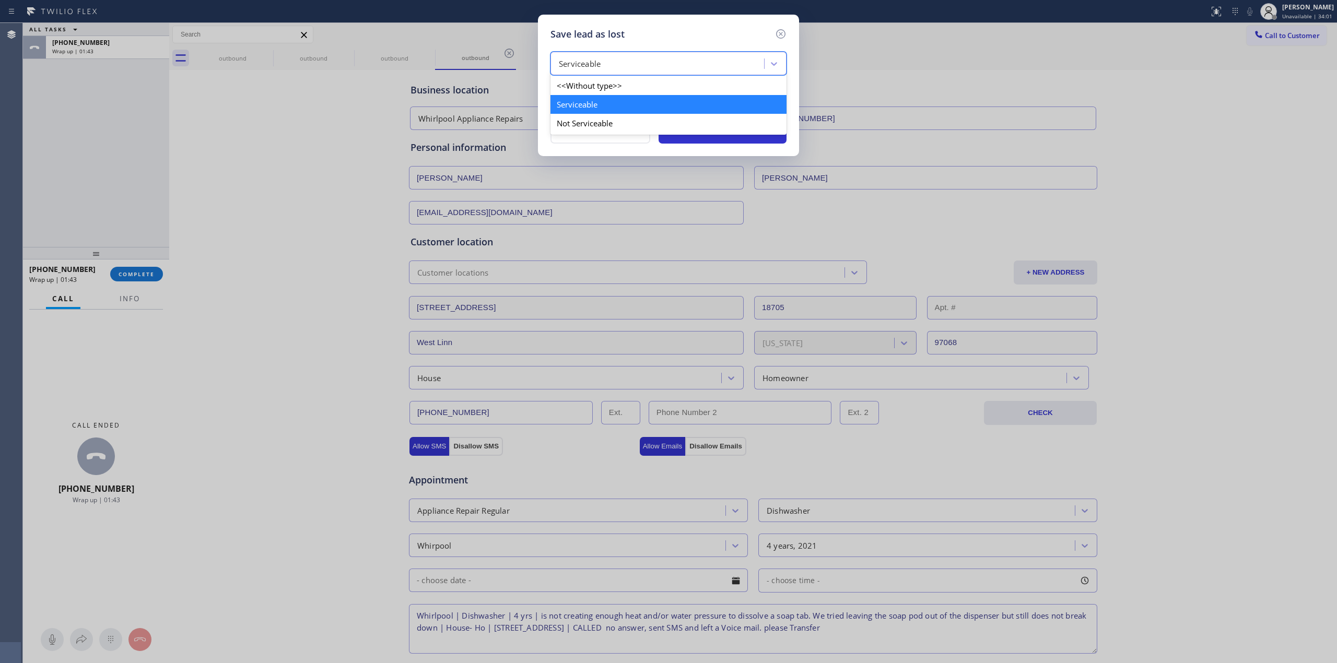
click at [626, 67] on div "Serviceable" at bounding box center [658, 64] width 210 height 18
click at [608, 115] on div "Not Serviceable" at bounding box center [668, 123] width 236 height 19
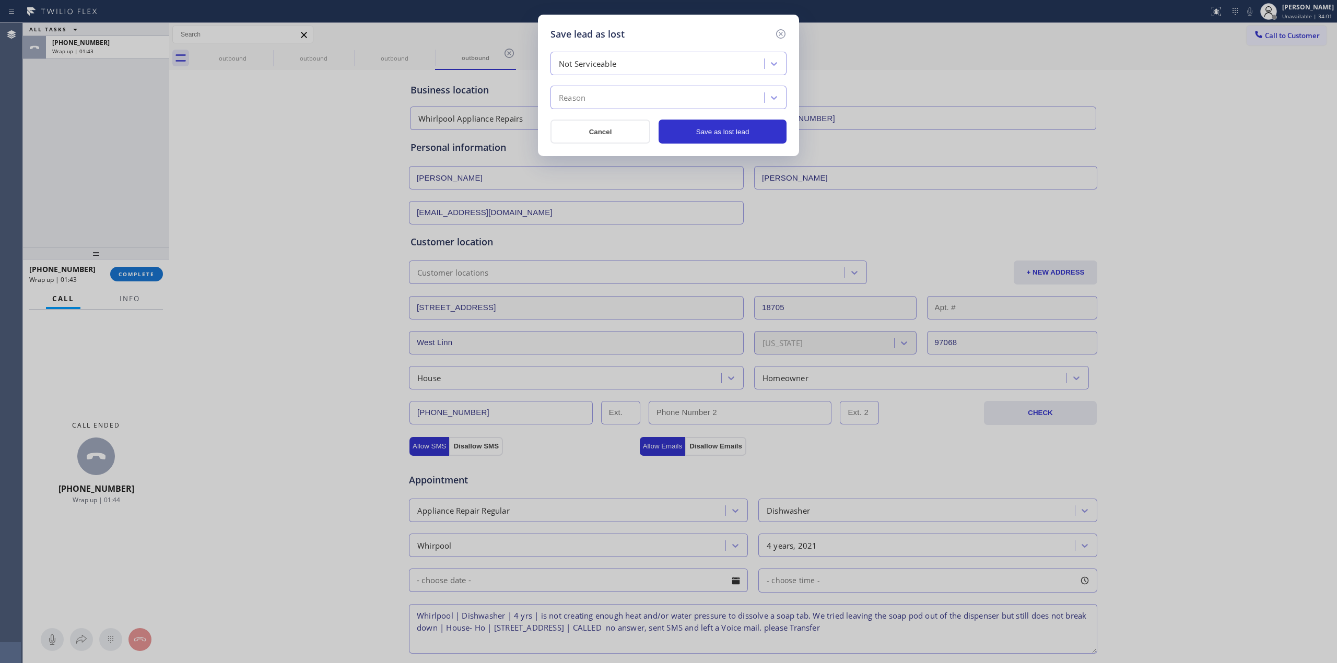
click at [607, 110] on div "Not Serviceable Reason Cancel Save as lost lead" at bounding box center [668, 98] width 236 height 92
click at [607, 101] on div "Reason" at bounding box center [658, 98] width 210 height 18
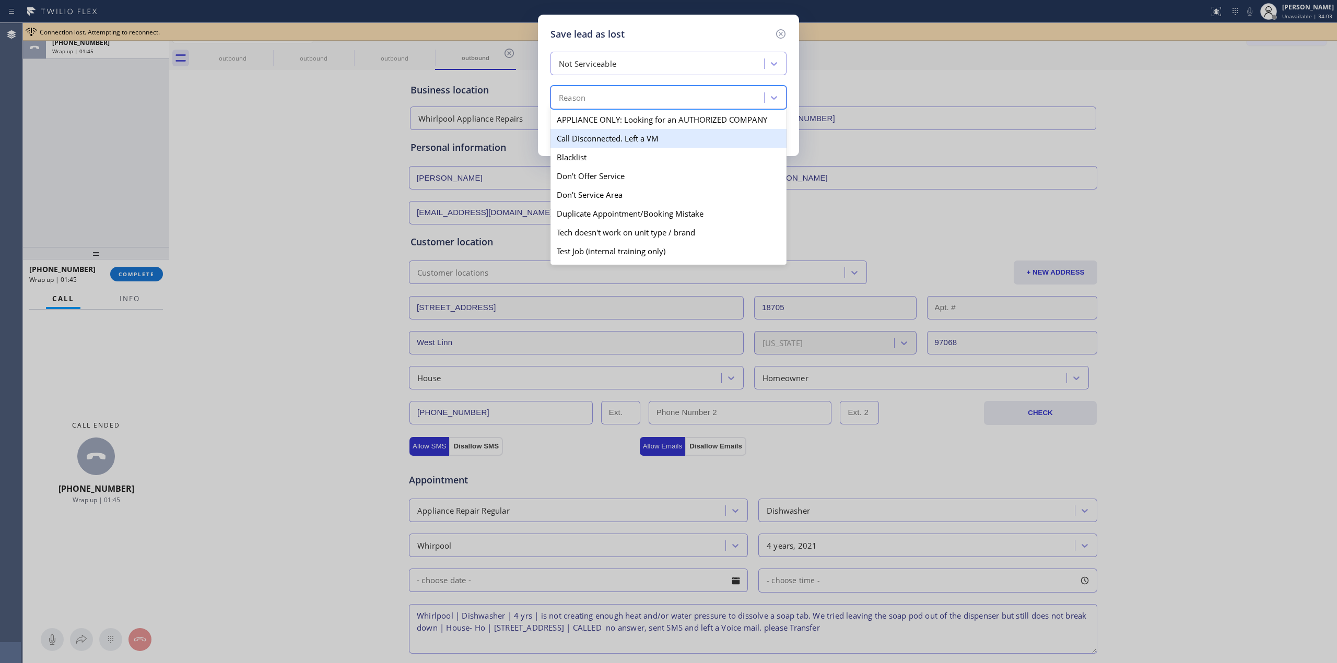
click at [609, 138] on div "Call Disconnected. Left a VM" at bounding box center [668, 138] width 236 height 19
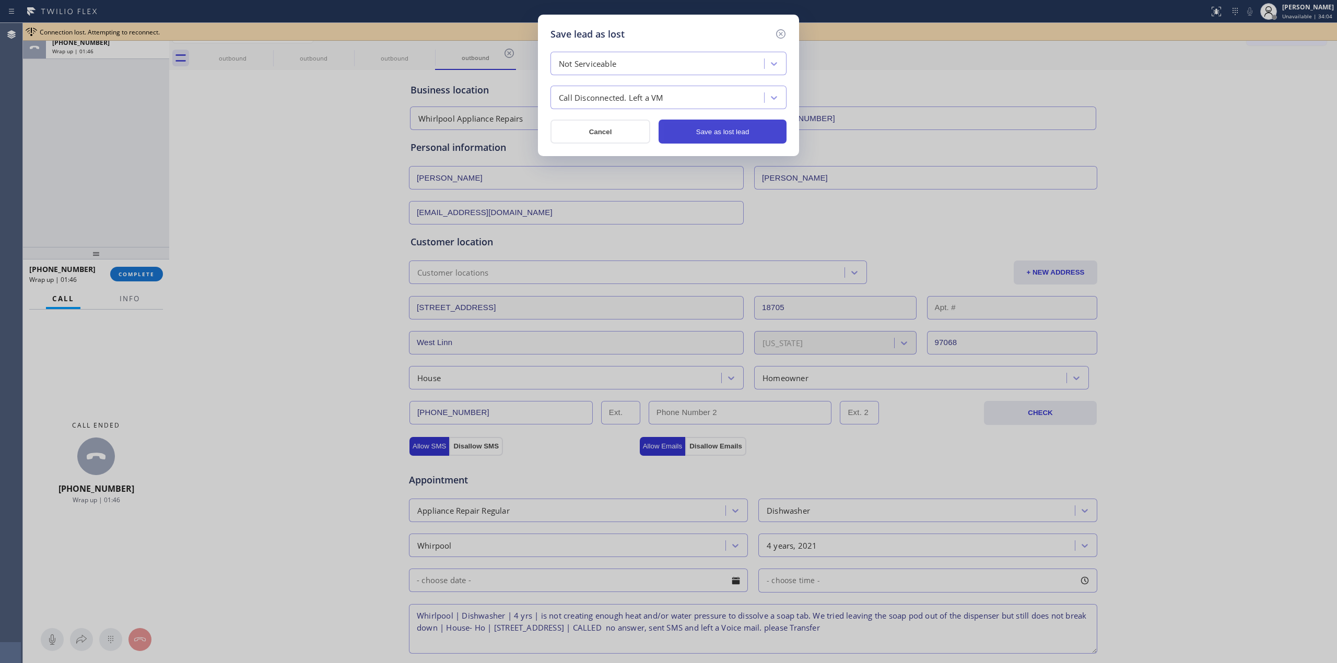
click at [721, 135] on button "Save as lost lead" at bounding box center [722, 132] width 128 height 24
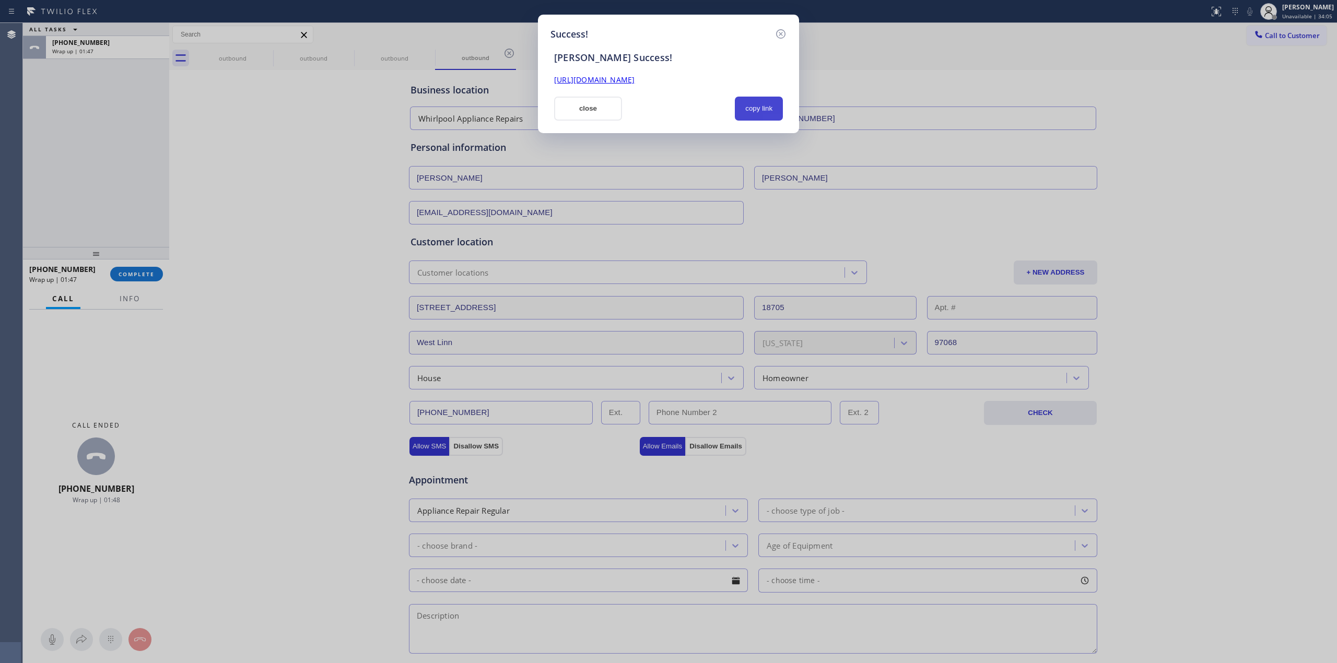
click at [765, 105] on button "copy link" at bounding box center [759, 109] width 48 height 24
drag, startPoint x: 589, startPoint y: 104, endPoint x: 567, endPoint y: 124, distance: 29.2
click at [589, 104] on button "close" at bounding box center [588, 109] width 68 height 24
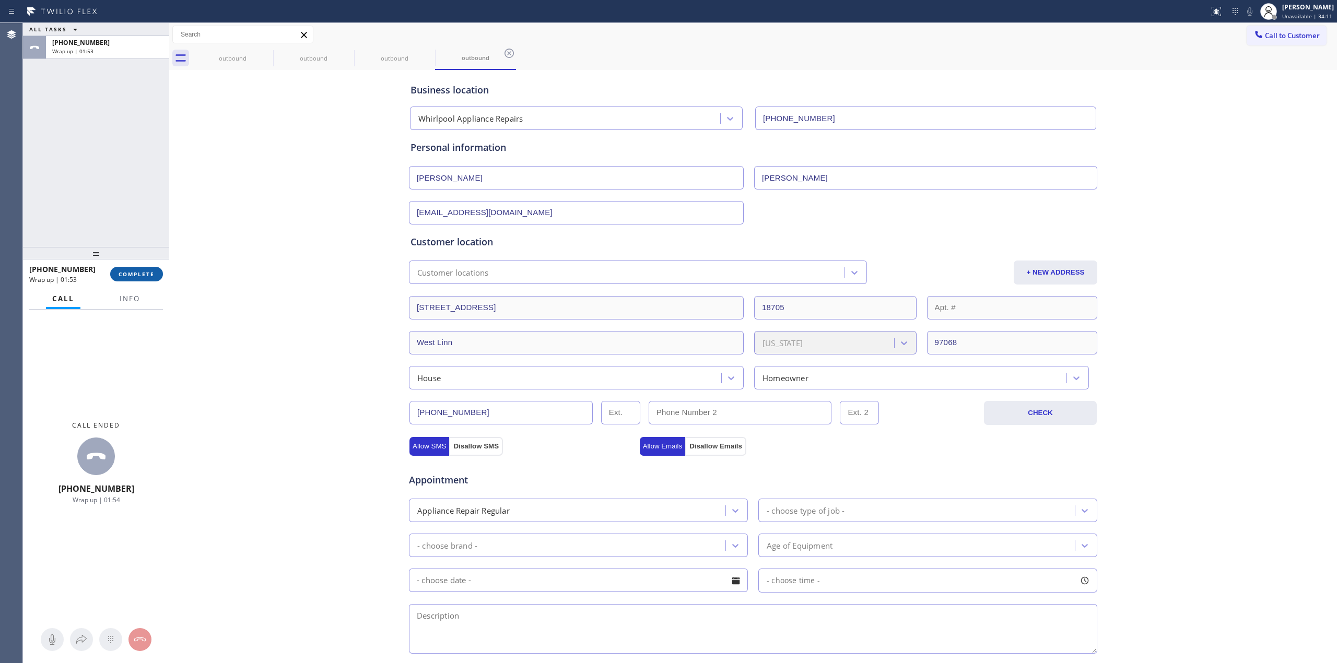
click at [136, 280] on button "COMPLETE" at bounding box center [136, 274] width 53 height 15
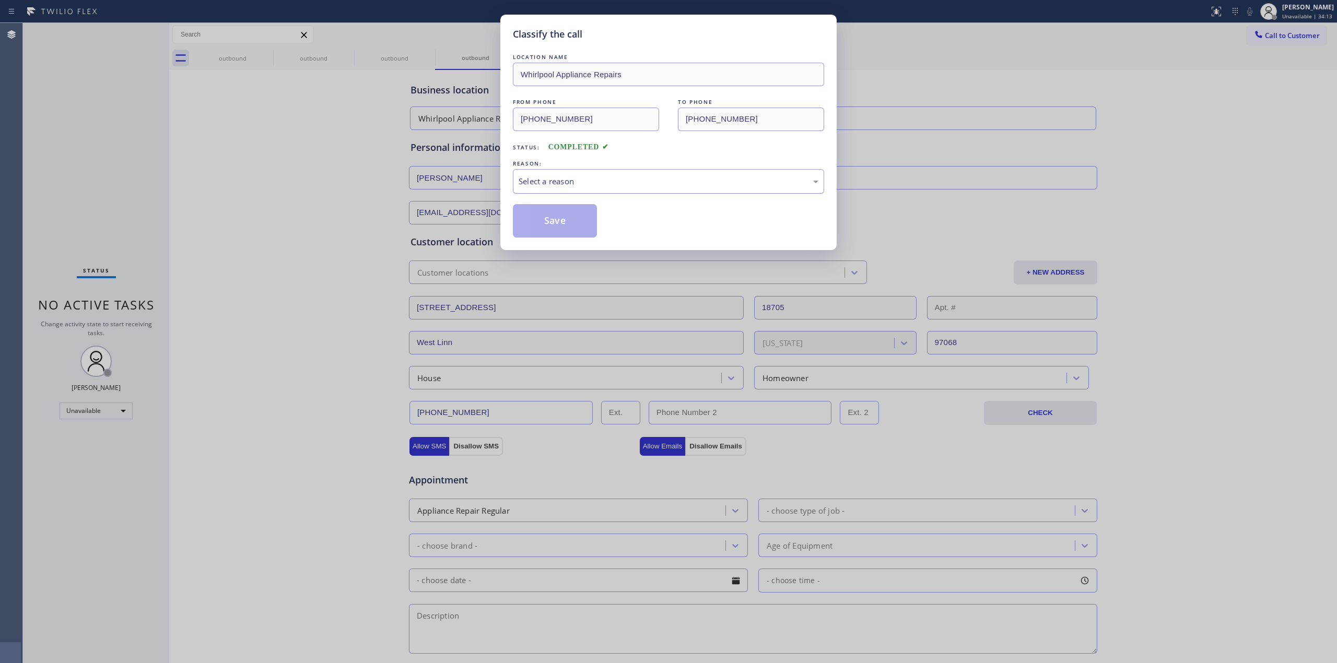
click at [626, 189] on div "Select a reason" at bounding box center [668, 181] width 311 height 25
click at [557, 232] on button "Save" at bounding box center [555, 220] width 84 height 33
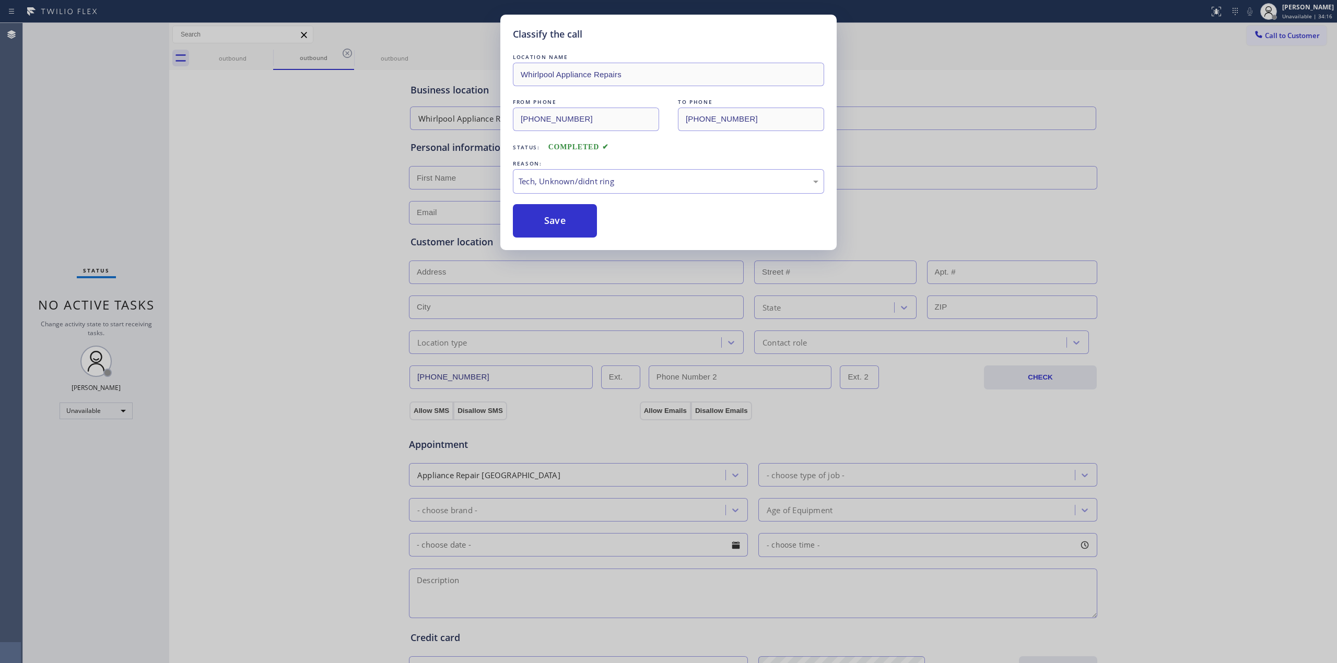
click at [259, 53] on div "Classify the call LOCATION NAME Whirlpool Appliance Repairs FROM PHONE [PHONE_N…" at bounding box center [668, 331] width 1337 height 663
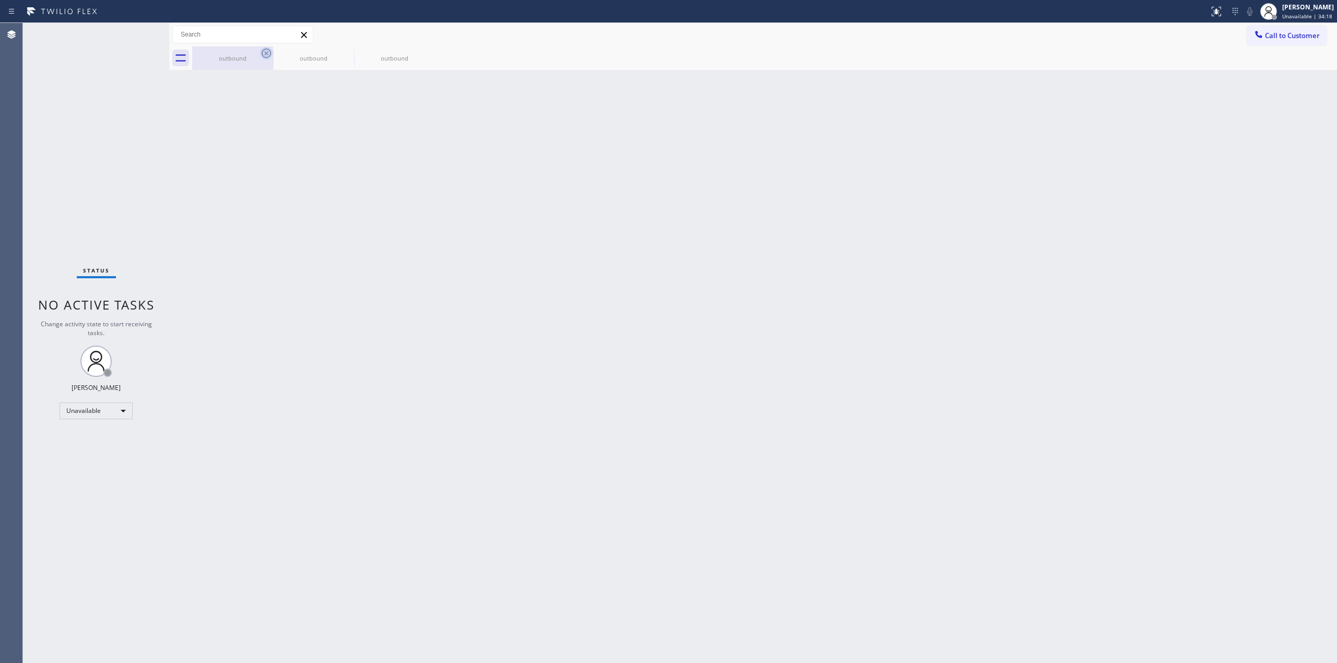
drag, startPoint x: 253, startPoint y: 59, endPoint x: 267, endPoint y: 54, distance: 15.4
click at [265, 54] on div "outbound" at bounding box center [232, 57] width 81 height 23
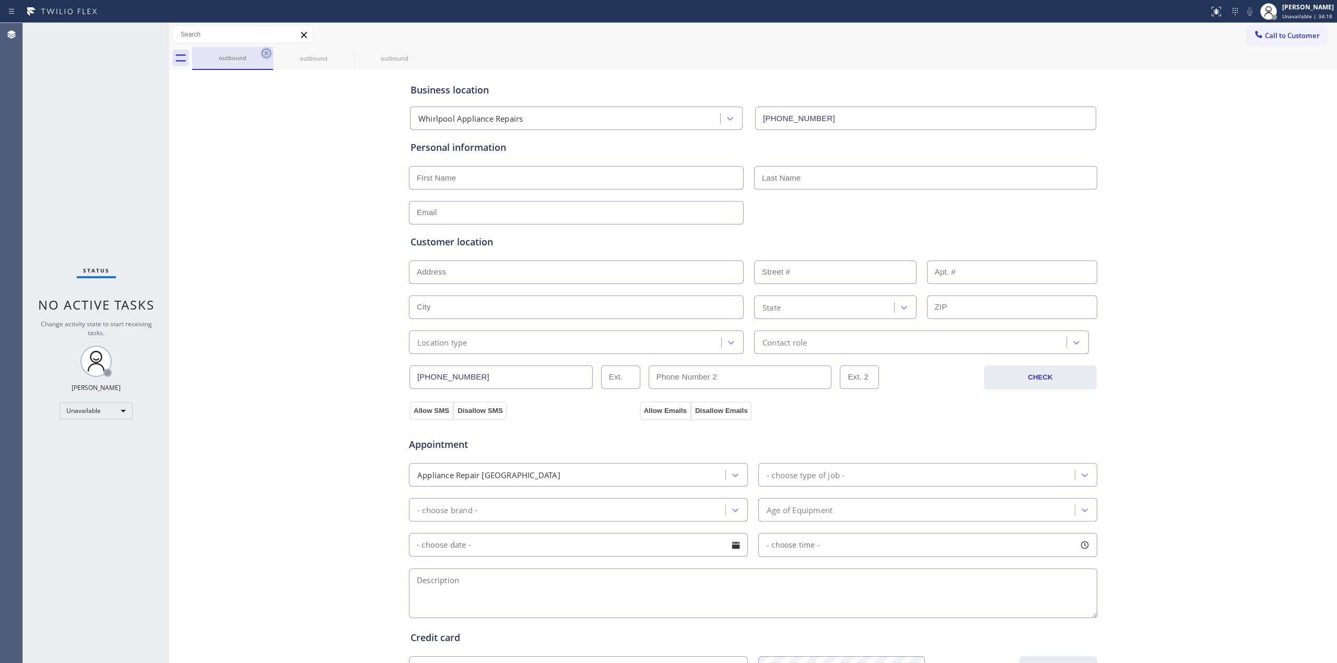
click at [267, 54] on icon at bounding box center [266, 53] width 9 height 9
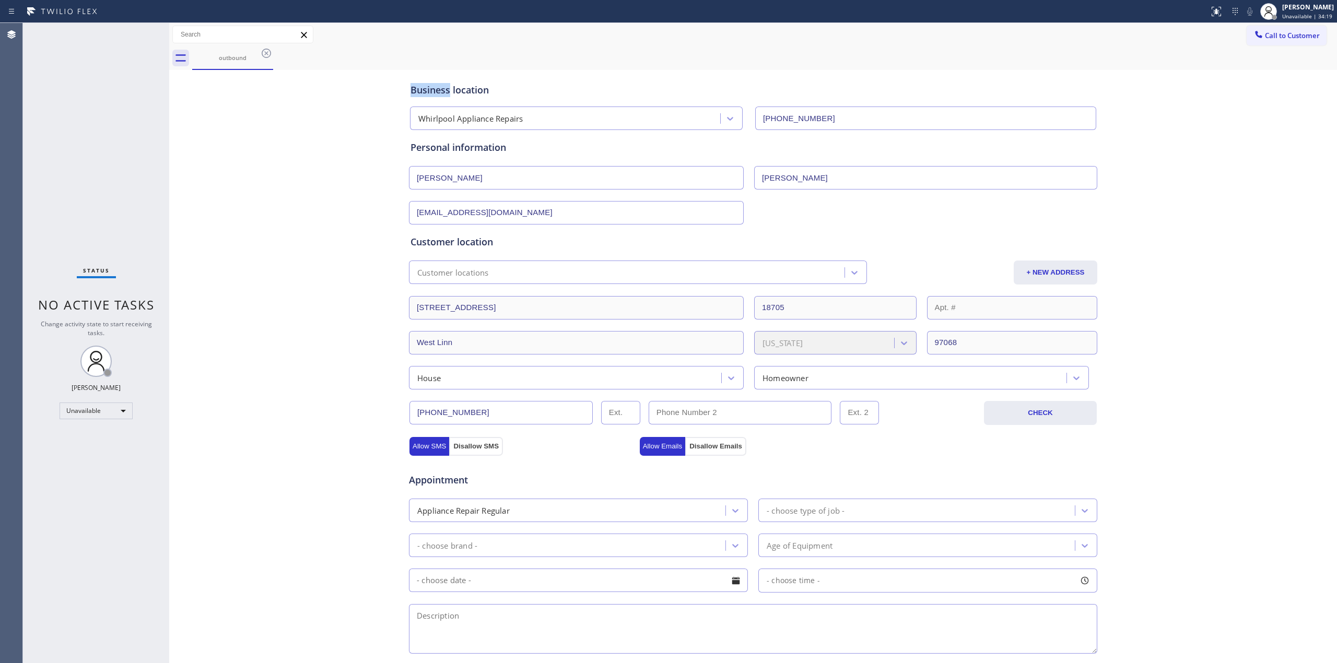
click at [268, 54] on icon at bounding box center [266, 53] width 13 height 13
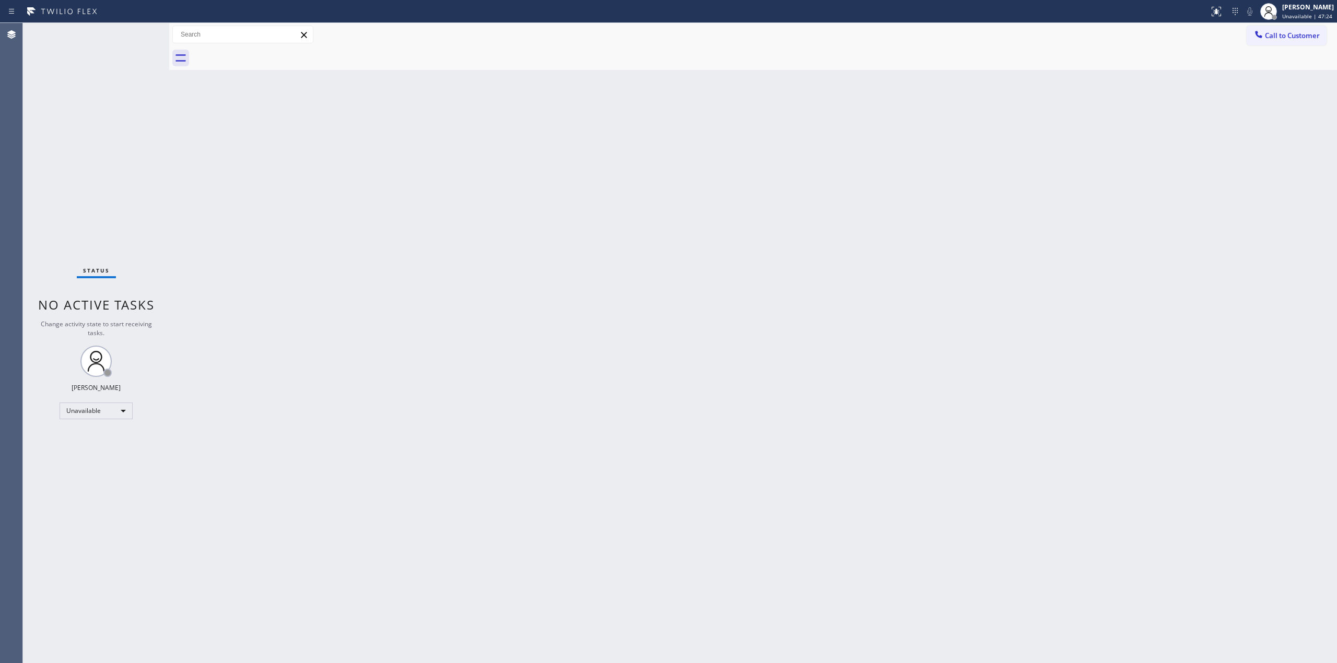
drag, startPoint x: 1292, startPoint y: 36, endPoint x: 794, endPoint y: 79, distance: 500.0
click at [1287, 36] on span "Call to Customer" at bounding box center [1292, 35] width 55 height 9
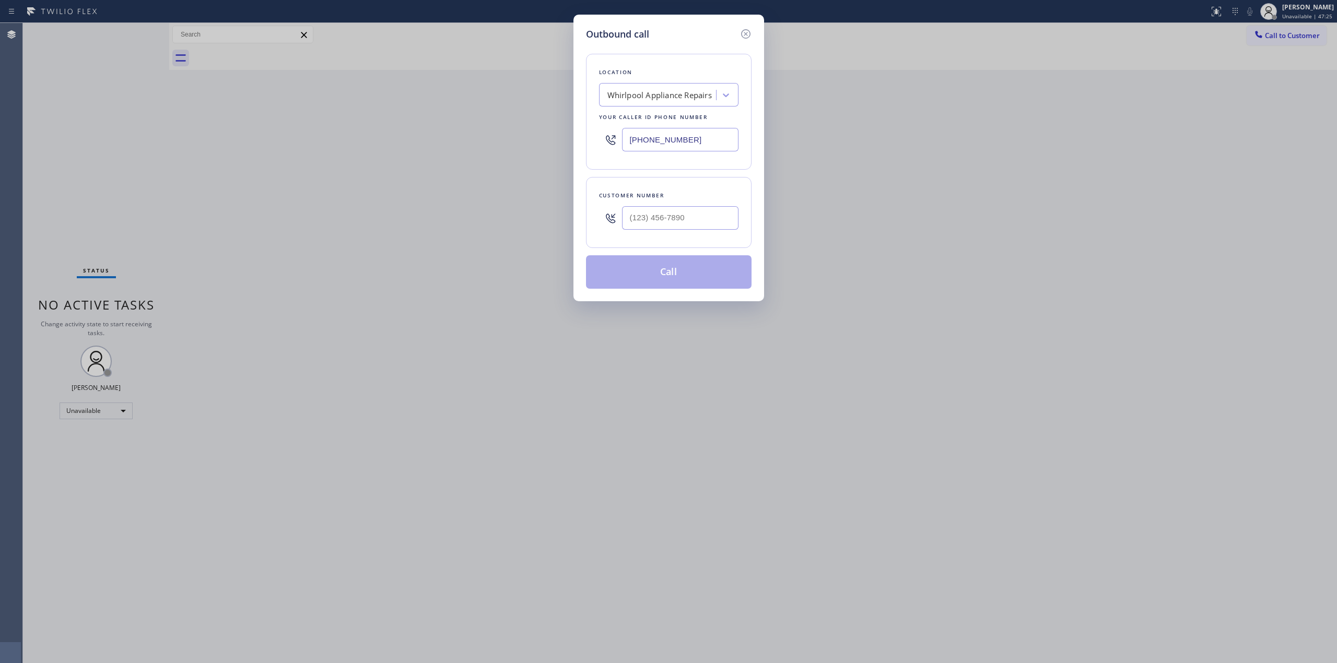
drag, startPoint x: 566, startPoint y: 111, endPoint x: 656, endPoint y: 97, distance: 91.4
click at [566, 111] on div "Outbound call Location Whirlpool Appliance Repairs Your caller id phone number …" at bounding box center [668, 331] width 1337 height 663
paste input "GE Monogram Inc Repair"
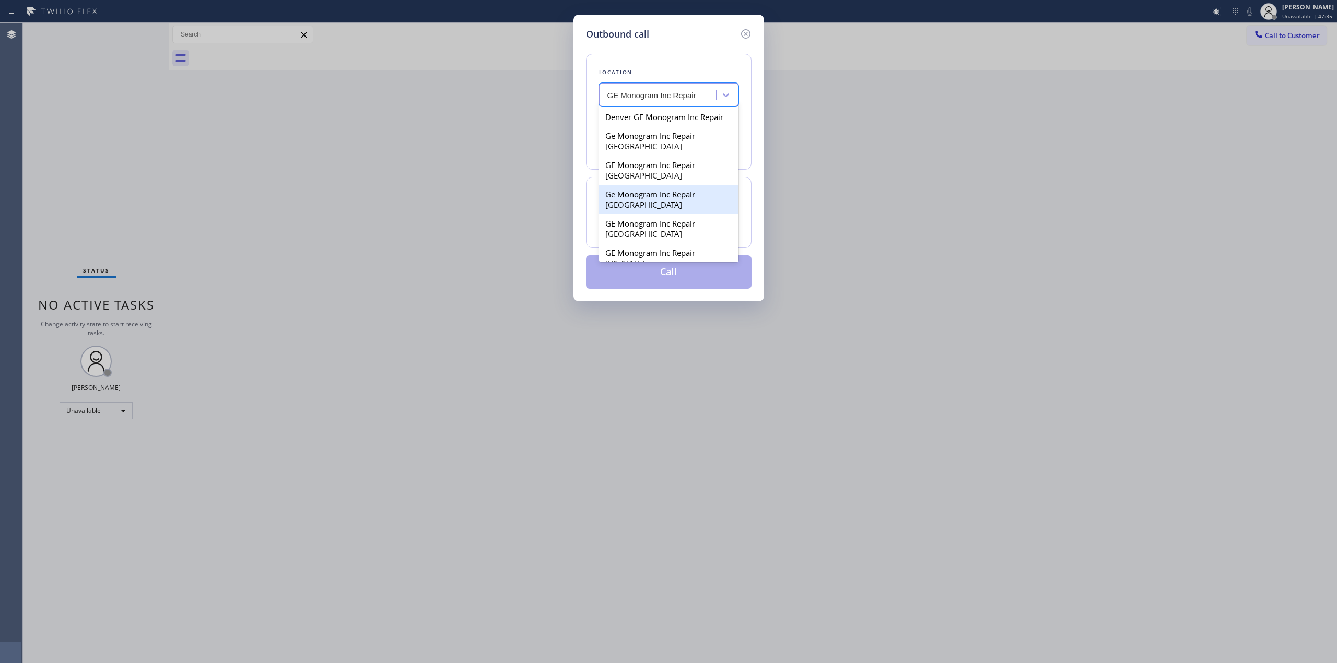
type input "GE Monogram Inc Repair"
click at [660, 100] on div "Search location" at bounding box center [635, 95] width 56 height 12
paste input "GE Monogram Inc Repair"
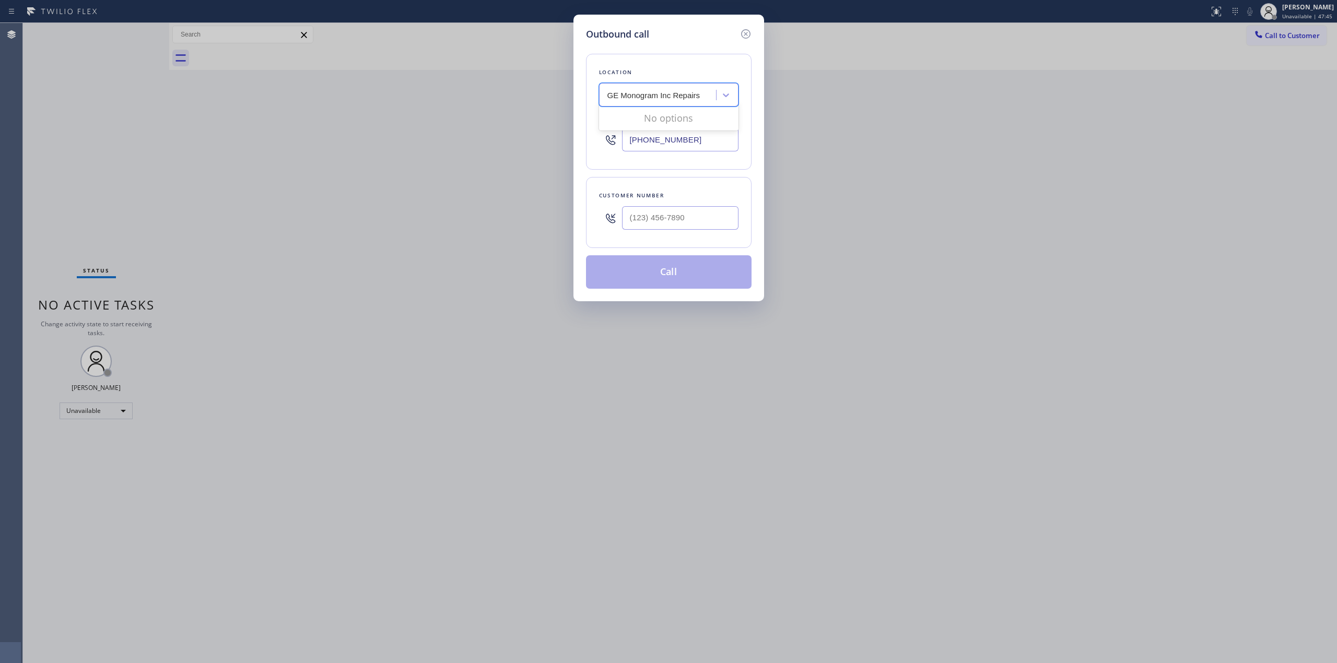
click at [673, 99] on input "GE Monogram Inc Repairs" at bounding box center [654, 95] width 94 height 9
type input "GE Monogram Repairs"
click at [697, 99] on div "Whirlpool Appliance Repairs" at bounding box center [659, 95] width 114 height 18
paste input "GE Monogram Inc Repair"
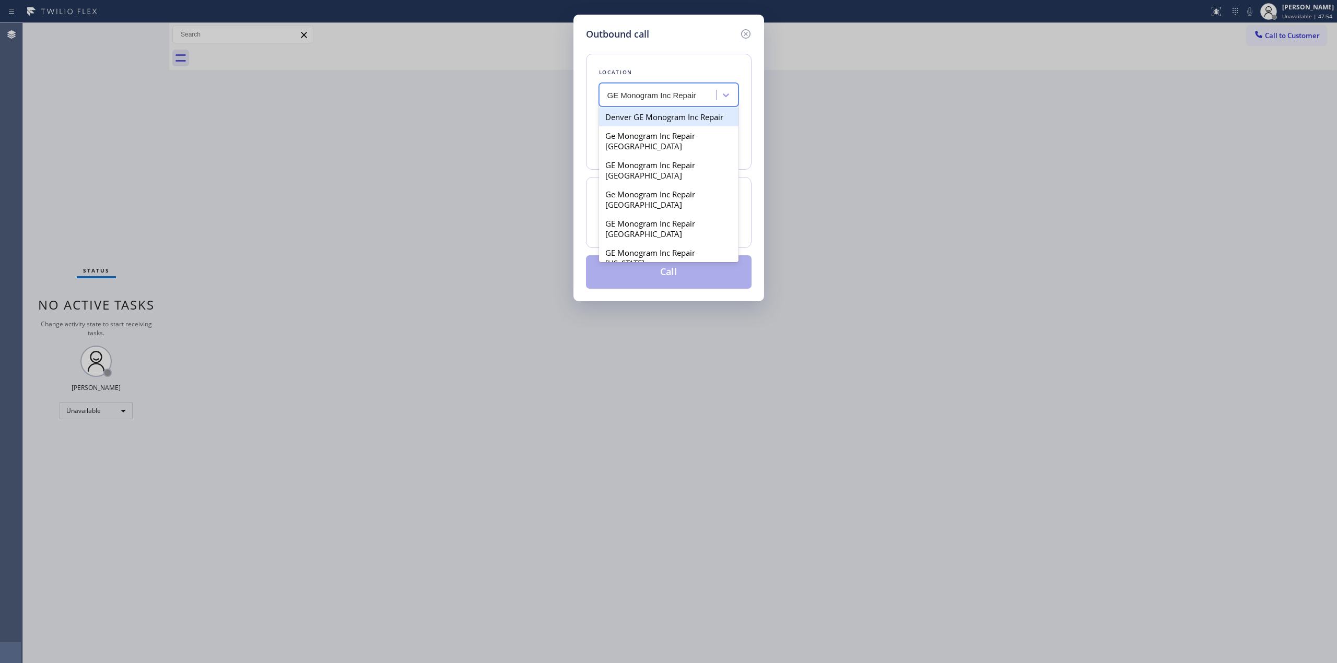
drag, startPoint x: 662, startPoint y: 91, endPoint x: 674, endPoint y: 95, distance: 12.2
click at [674, 95] on input "GE Monogram Inc Repair" at bounding box center [652, 95] width 90 height 9
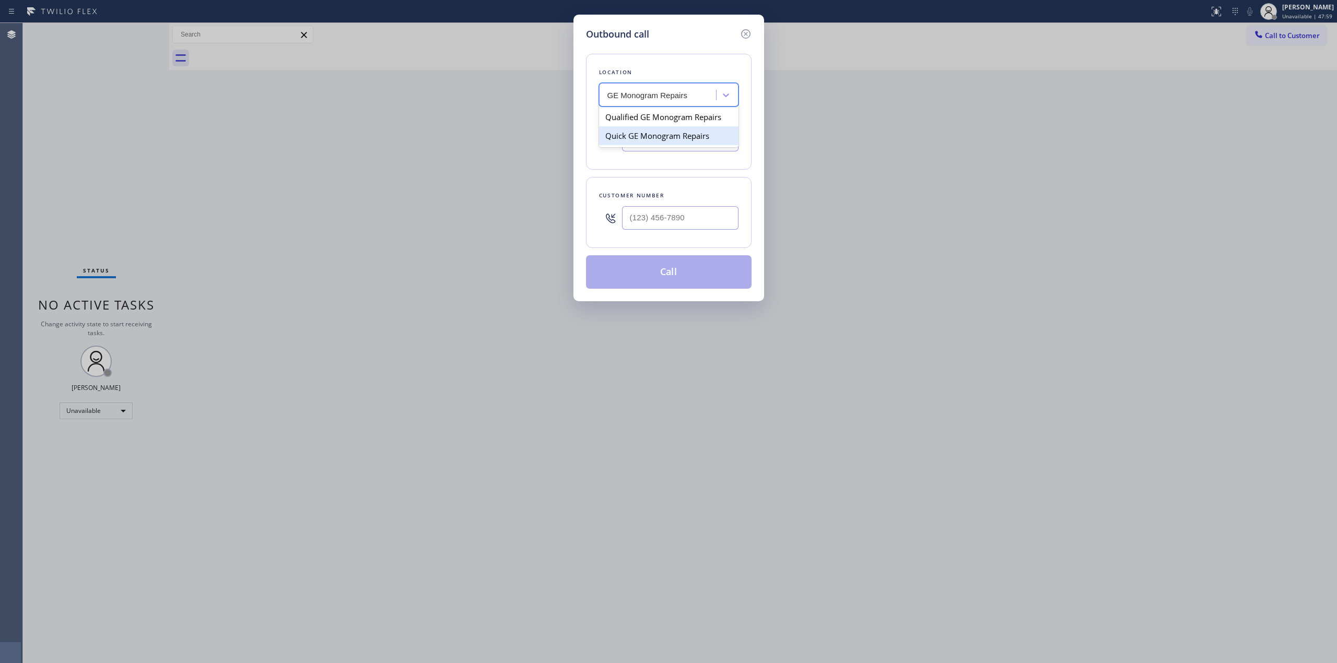
type input "GE Monogram Repairs"
paste input "GE Monogram Inc Repair"
click at [691, 98] on div "Search location" at bounding box center [659, 95] width 114 height 18
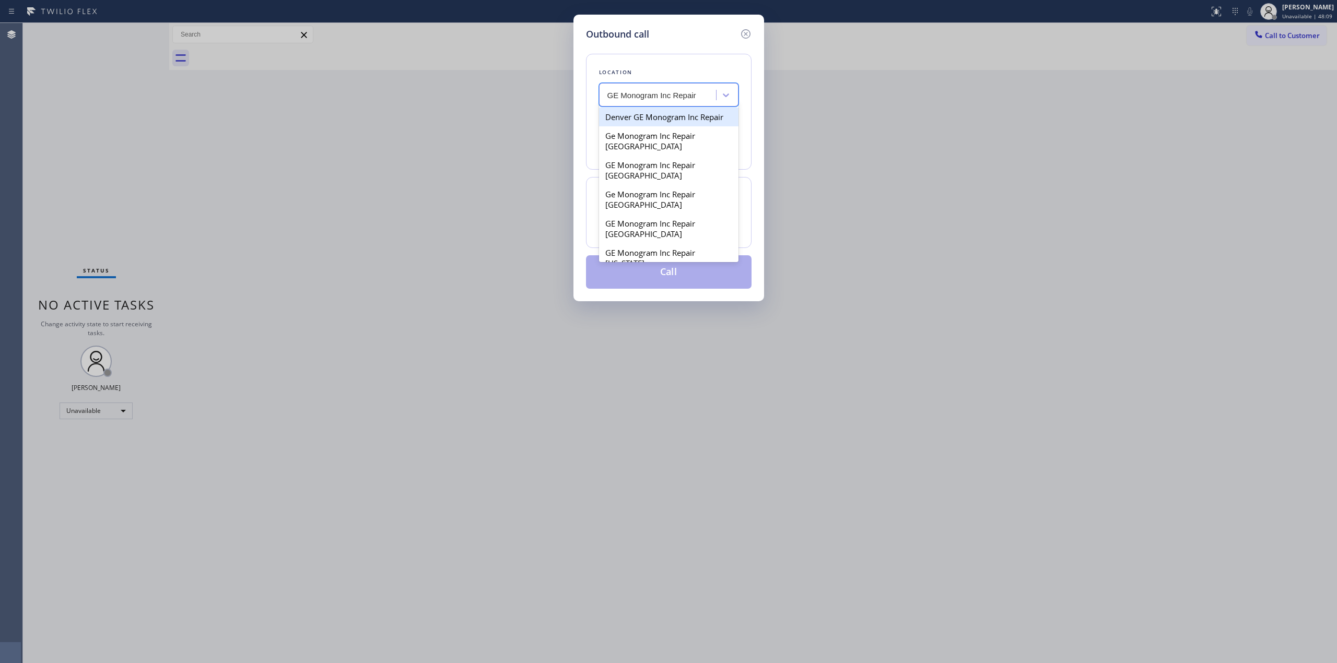
type input "GE Monogram Inc Repair"
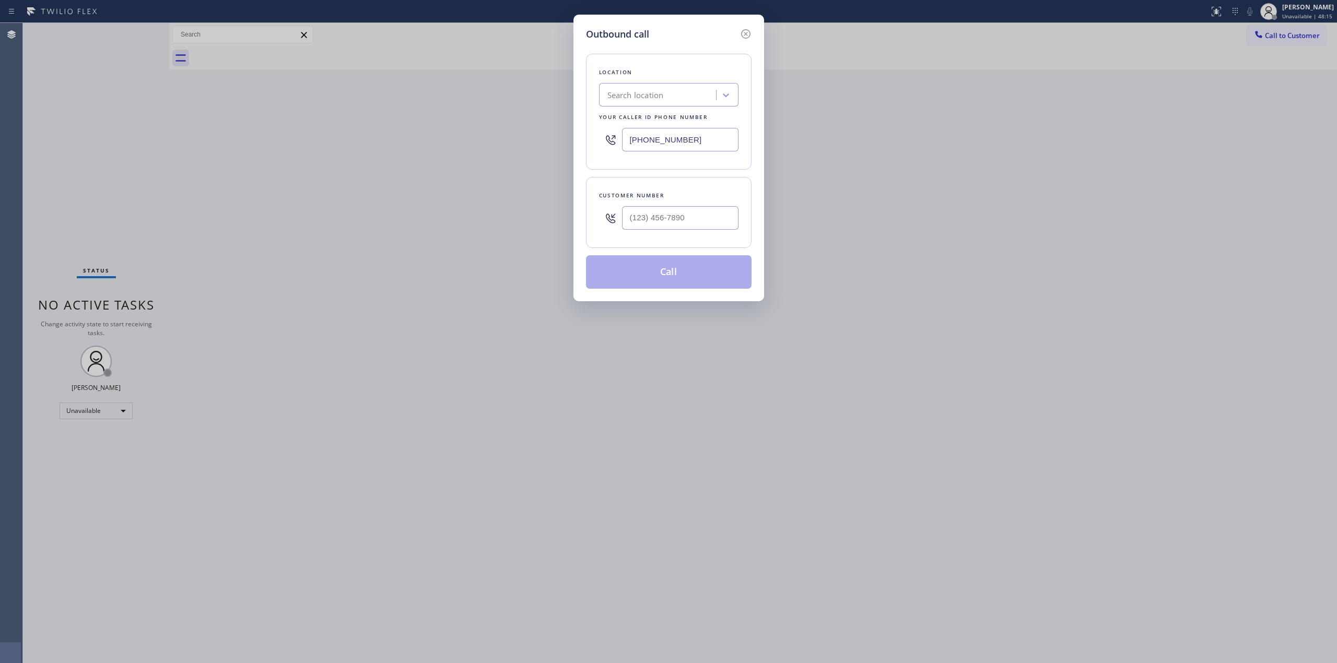
click at [657, 102] on div "Search location" at bounding box center [659, 95] width 114 height 18
paste input "GE Monogram Inc Repair"
type input "GE Monogram Inc Repair"
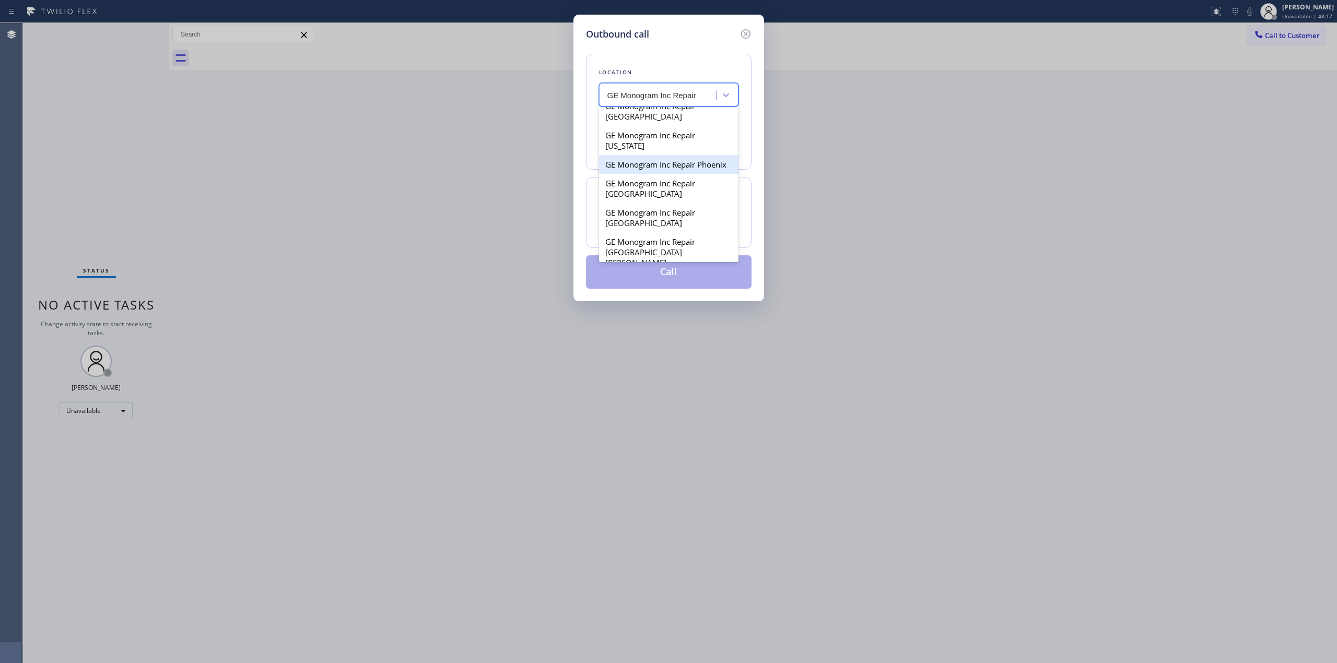
scroll to position [139, 0]
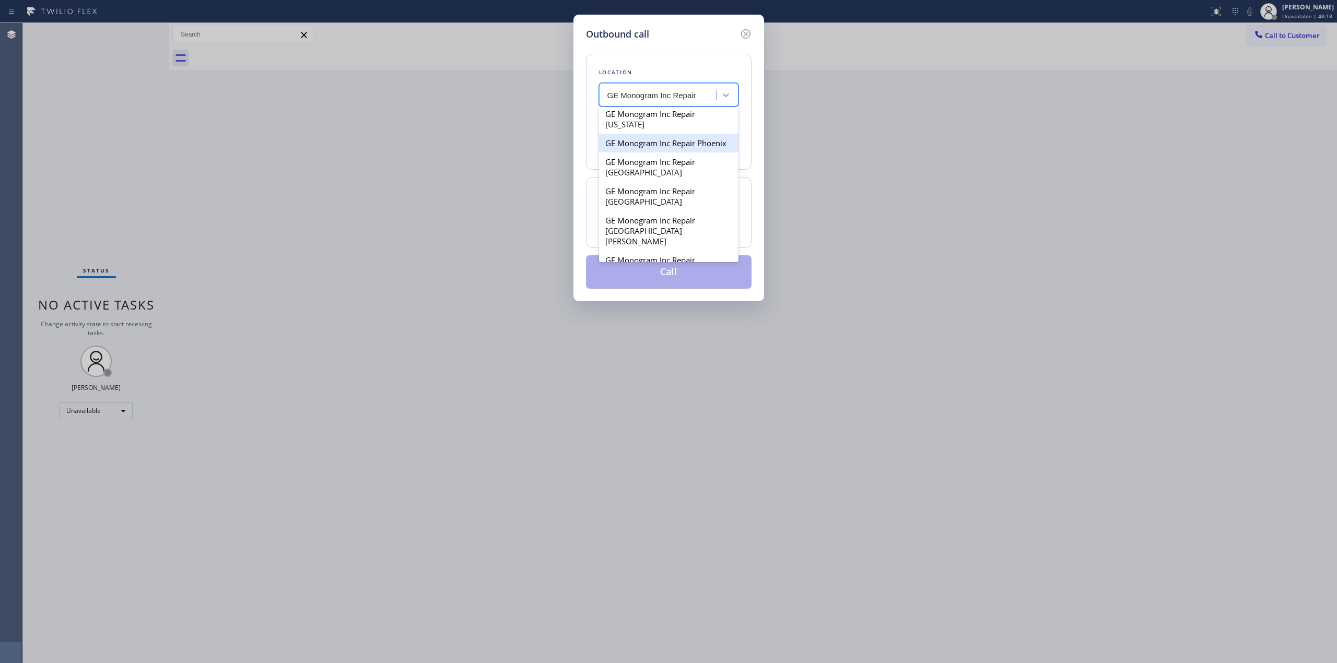
click at [650, 152] on div "GE Monogram Inc Repair Phoenix" at bounding box center [668, 143] width 139 height 19
type input "[PHONE_NUMBER]"
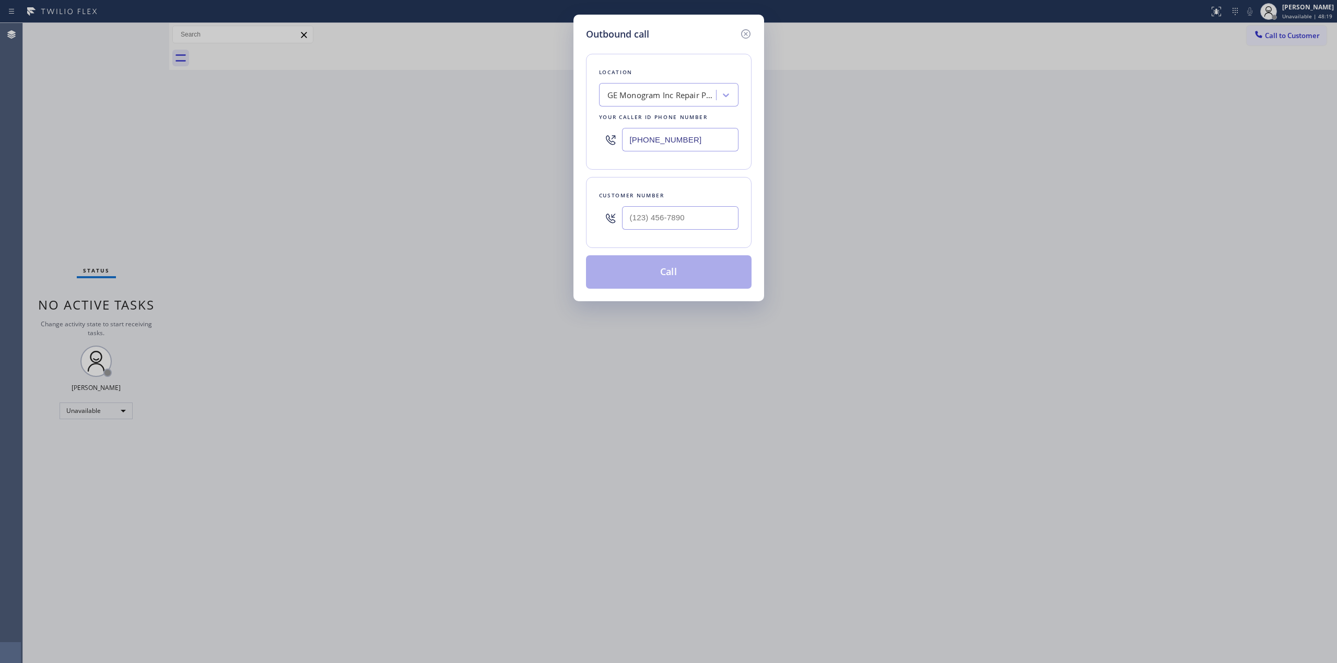
click at [692, 136] on input "[PHONE_NUMBER]" at bounding box center [680, 139] width 116 height 23
